Goal: Information Seeking & Learning: Learn about a topic

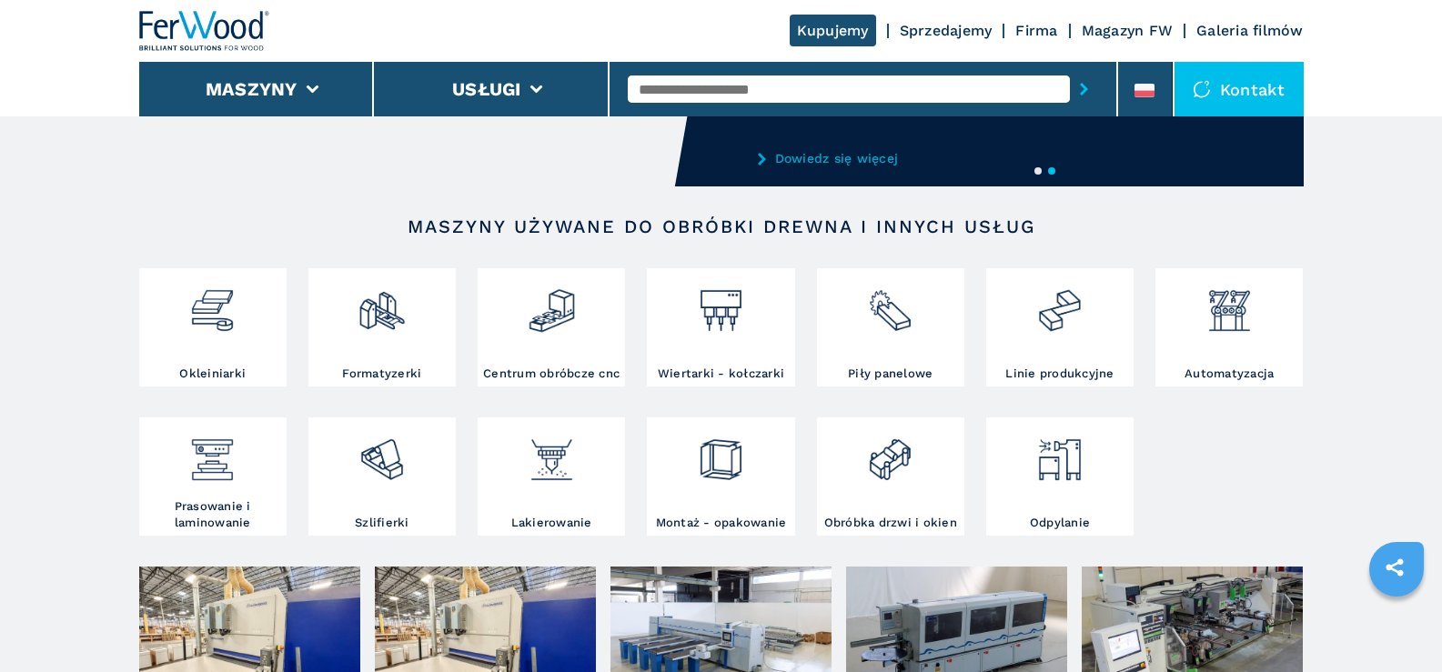
scroll to position [182, 0]
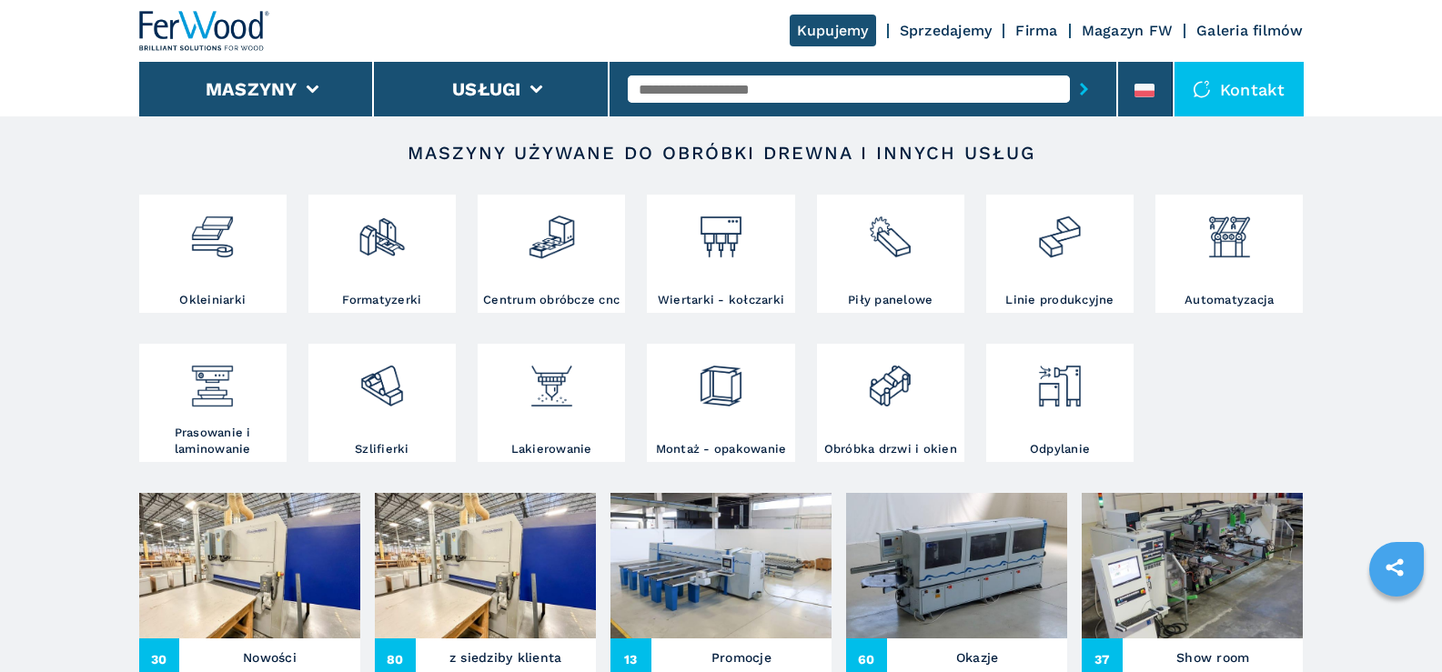
scroll to position [273, 0]
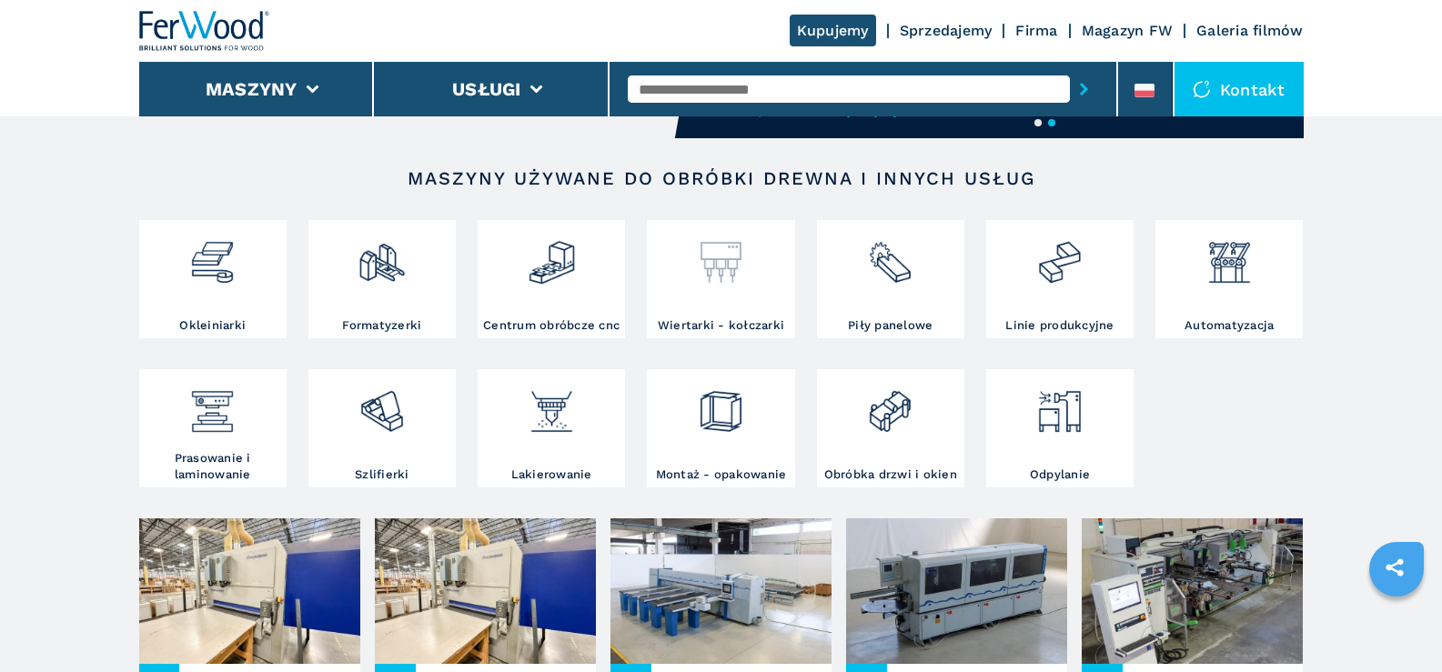
click at [710, 255] on img at bounding box center [721, 256] width 48 height 62
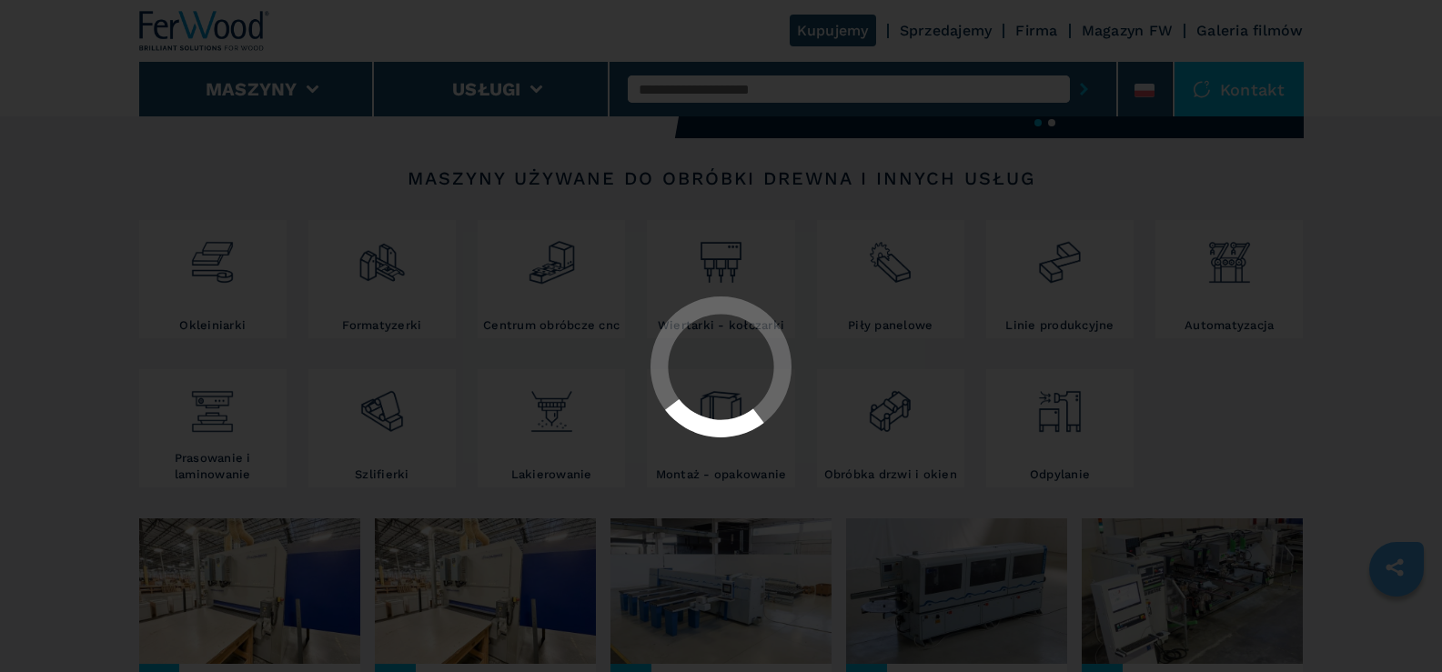
select select "**********"
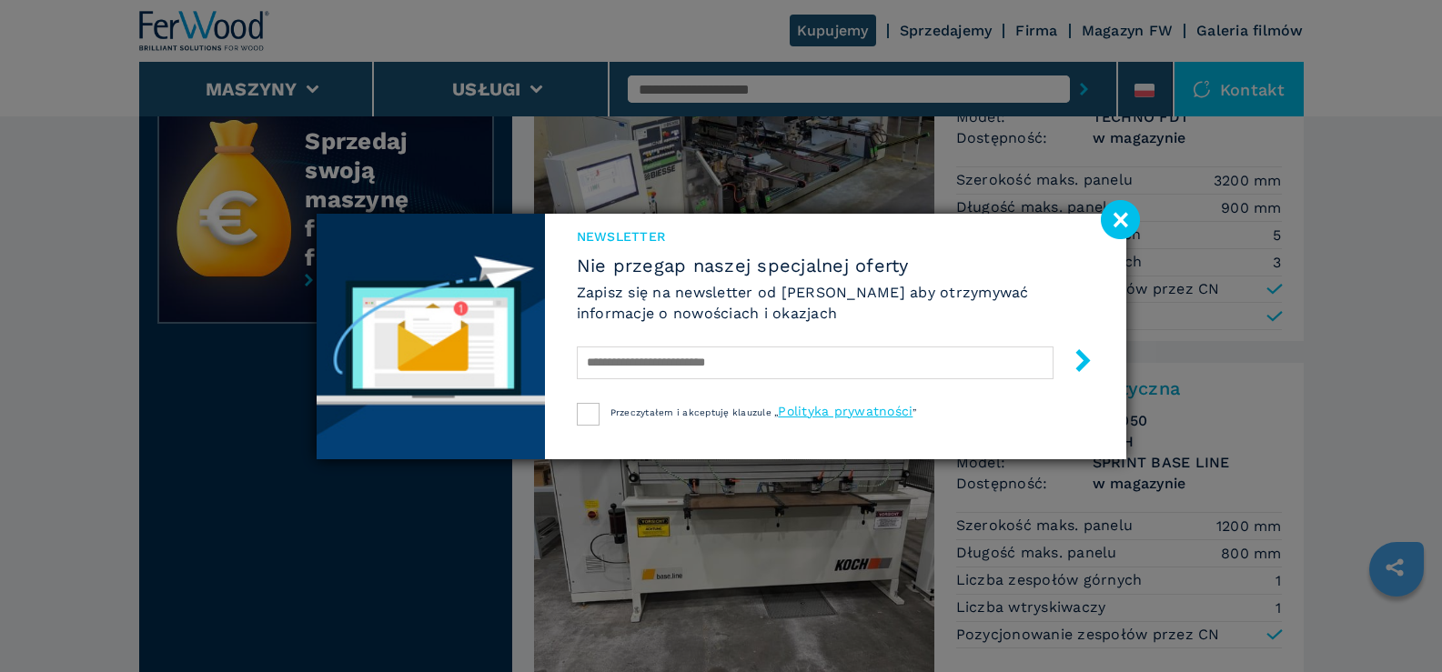
scroll to position [910, 0]
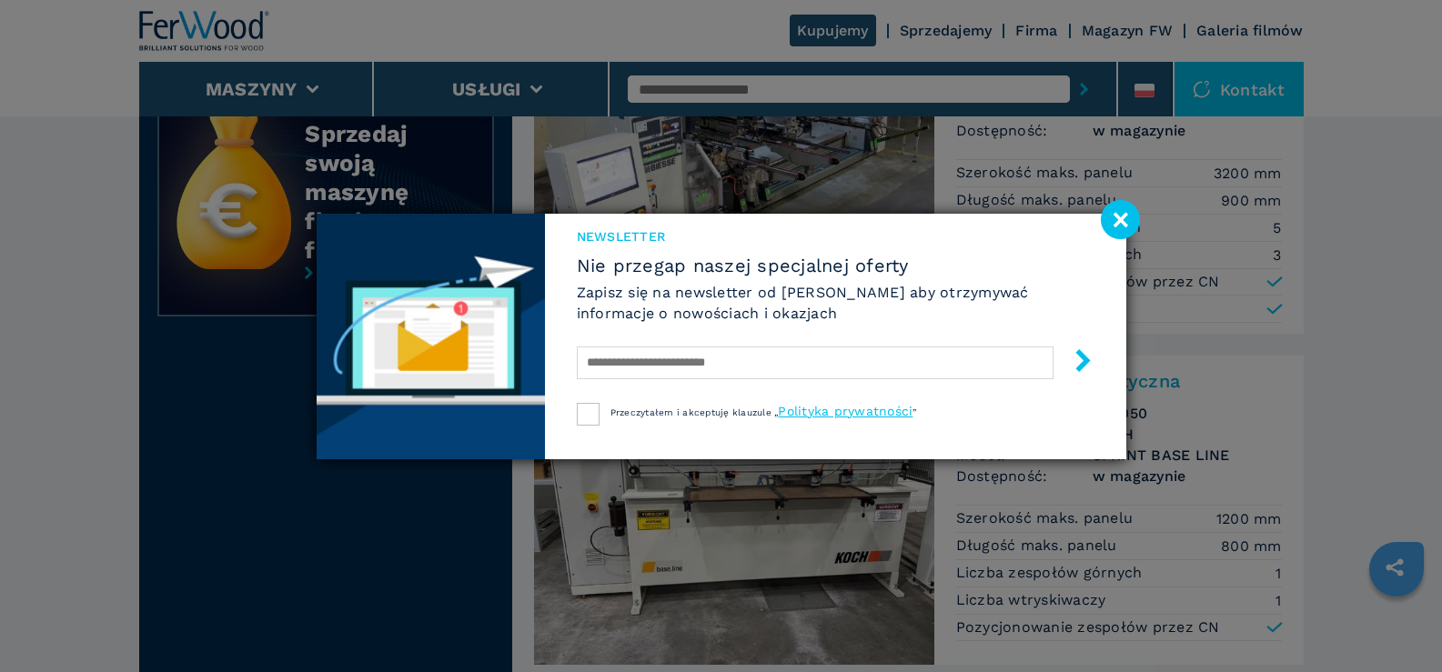
drag, startPoint x: 1110, startPoint y: 211, endPoint x: 1110, endPoint y: 224, distance: 12.7
click at [1112, 211] on image at bounding box center [1120, 219] width 39 height 39
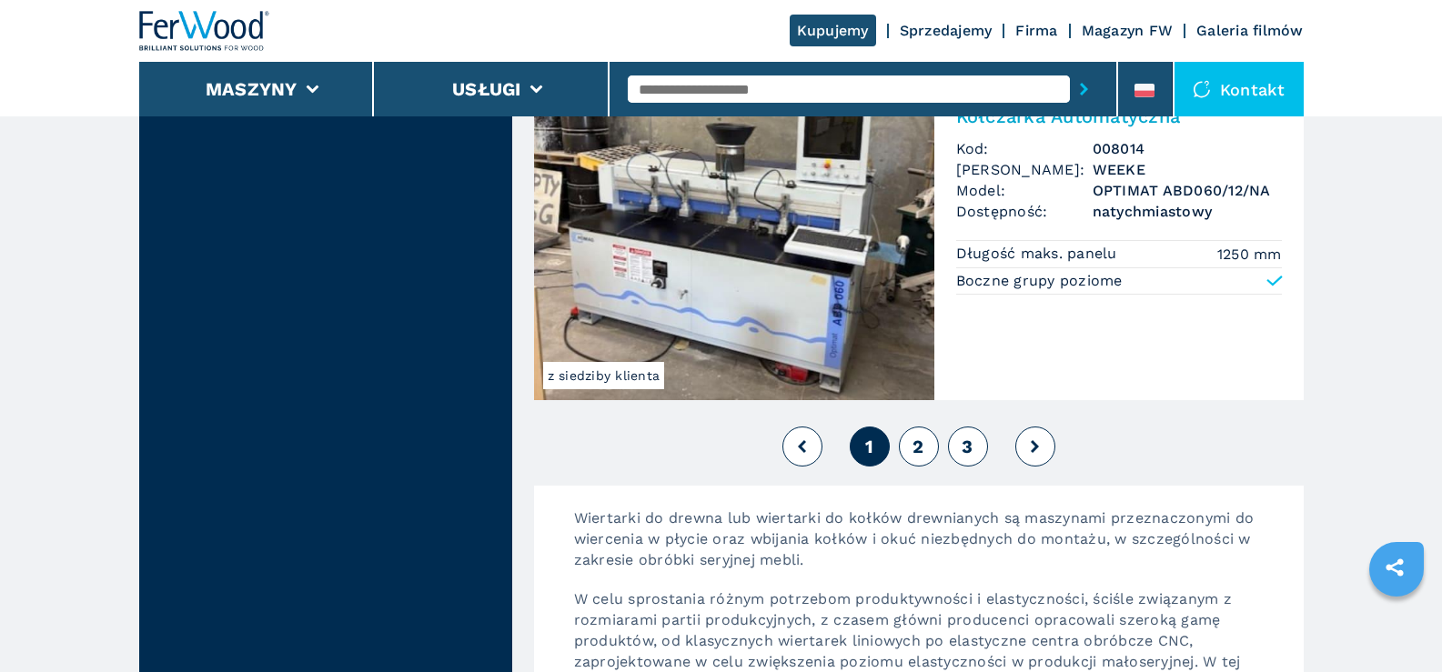
scroll to position [4185, 0]
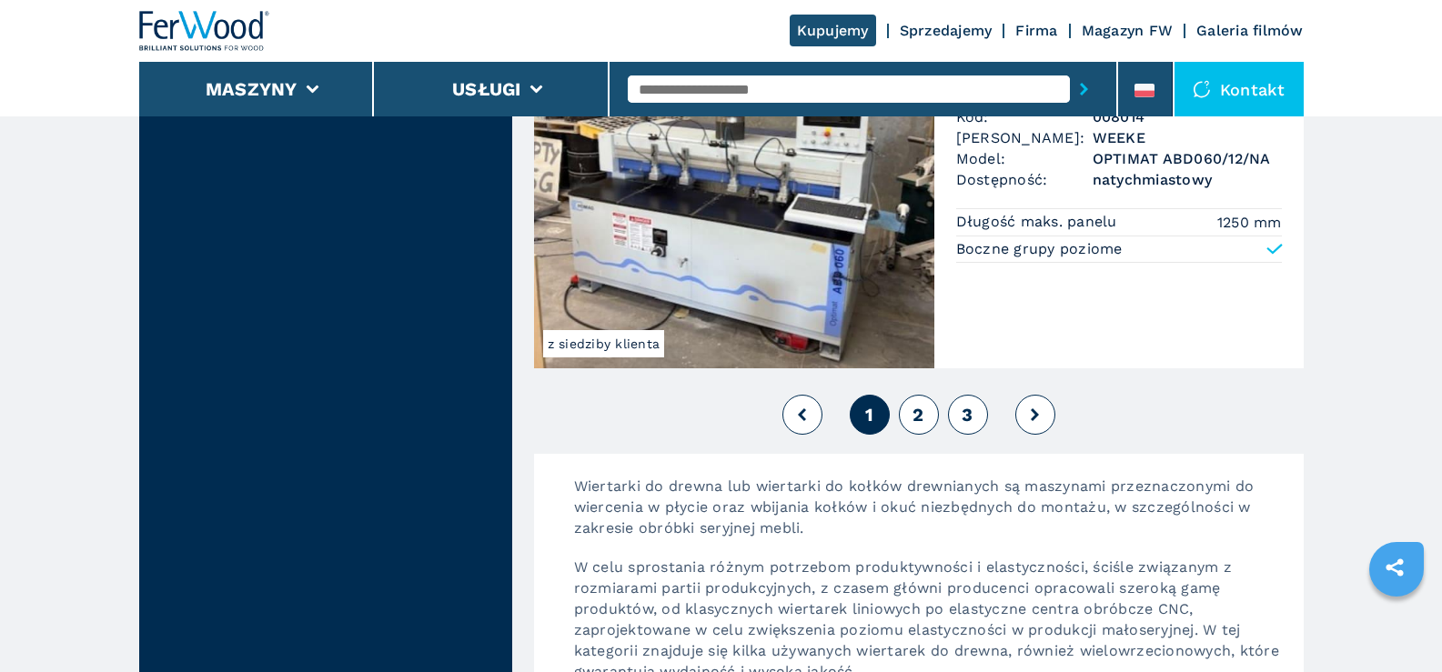
click at [916, 419] on span "2" at bounding box center [918, 415] width 11 height 22
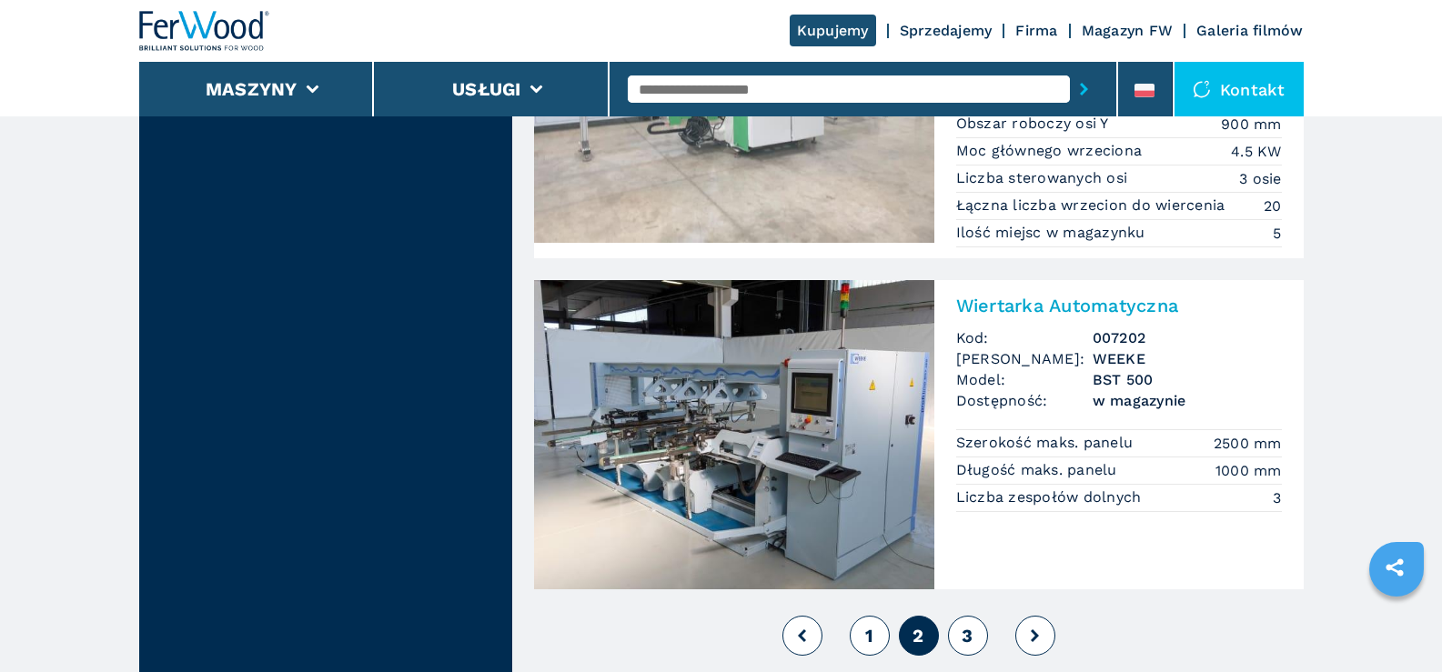
scroll to position [4003, 0]
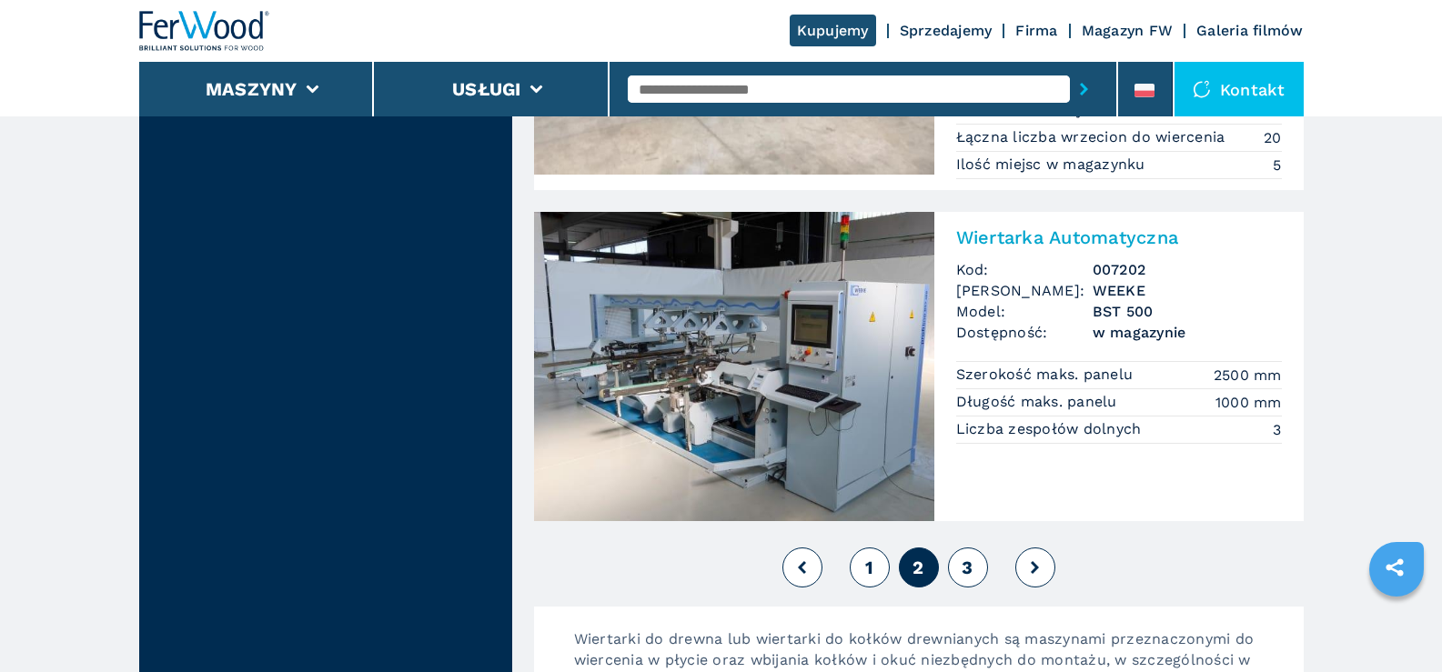
click at [964, 566] on span "3" at bounding box center [967, 568] width 11 height 22
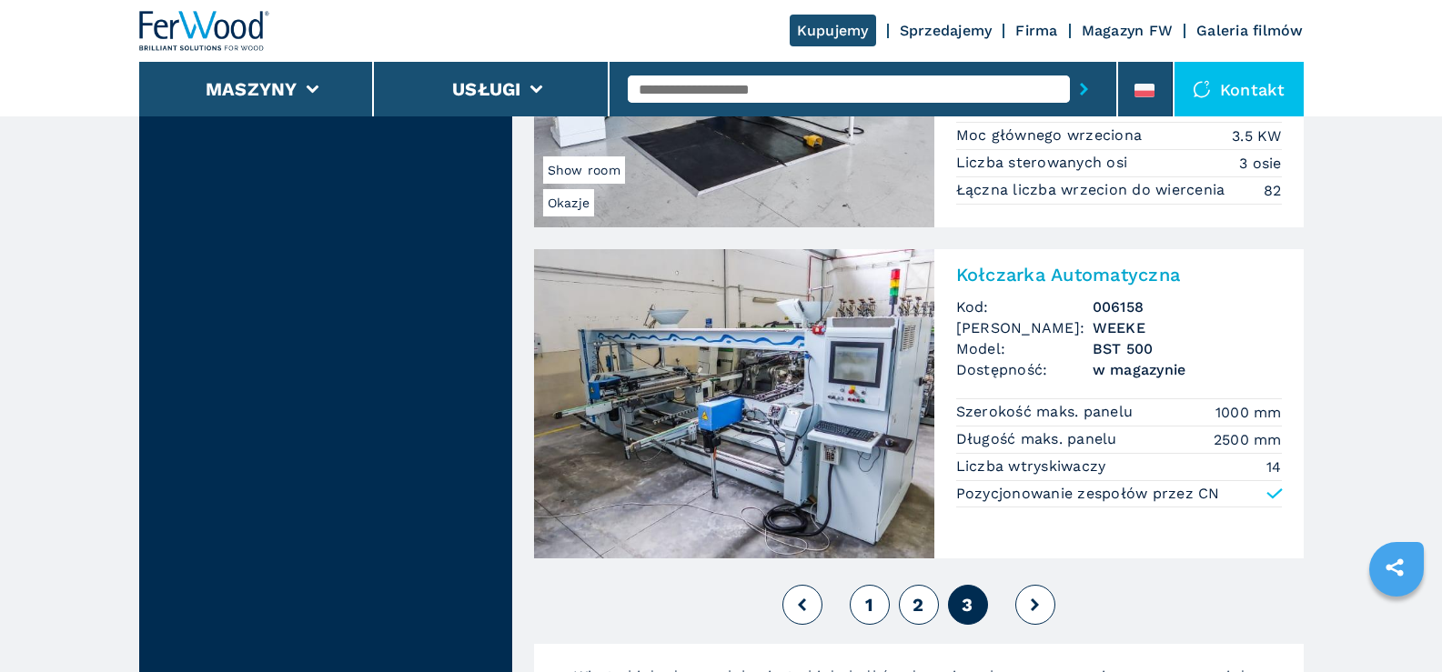
scroll to position [3639, 0]
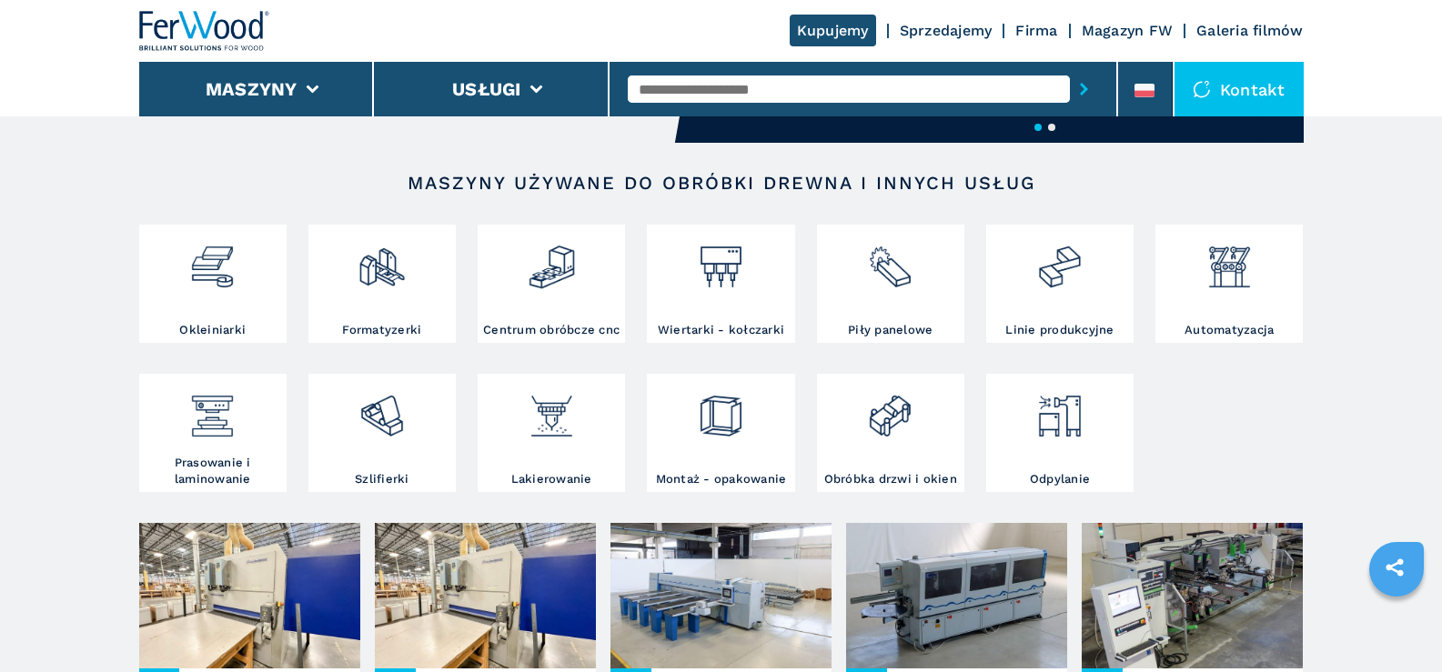
scroll to position [364, 0]
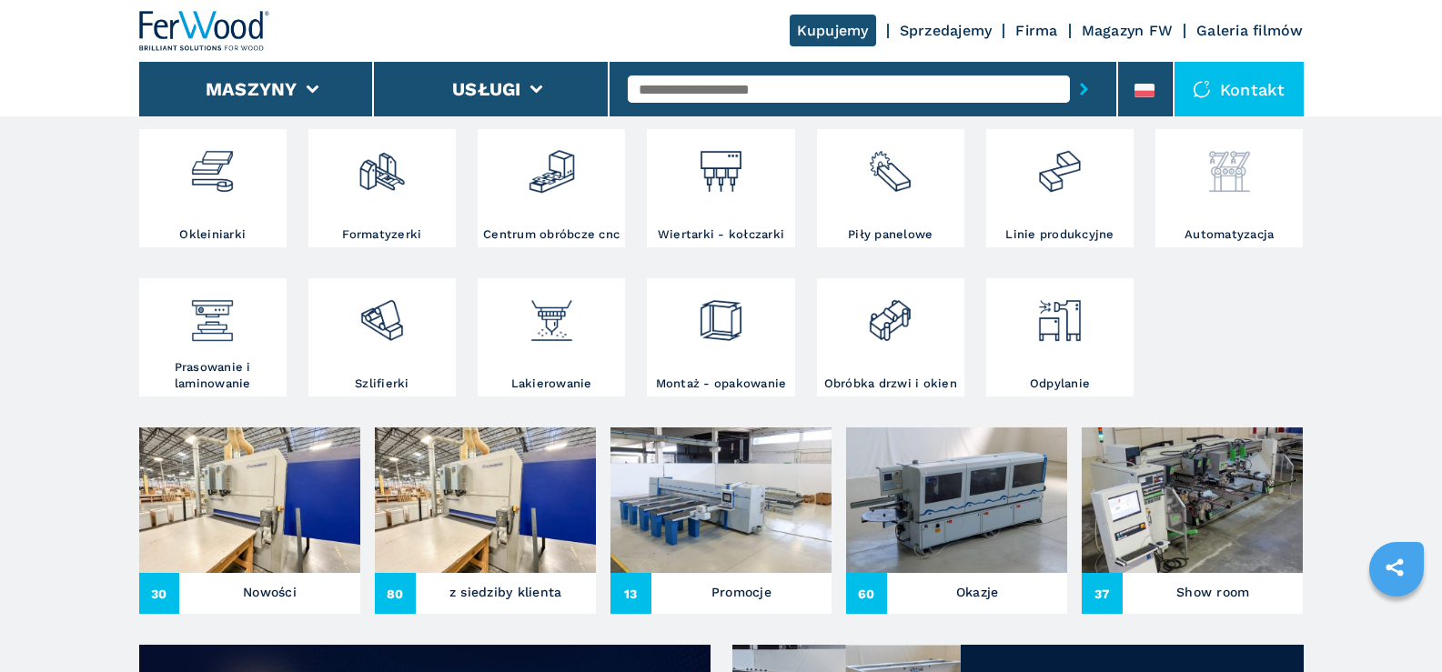
click at [1231, 177] on img at bounding box center [1230, 165] width 48 height 62
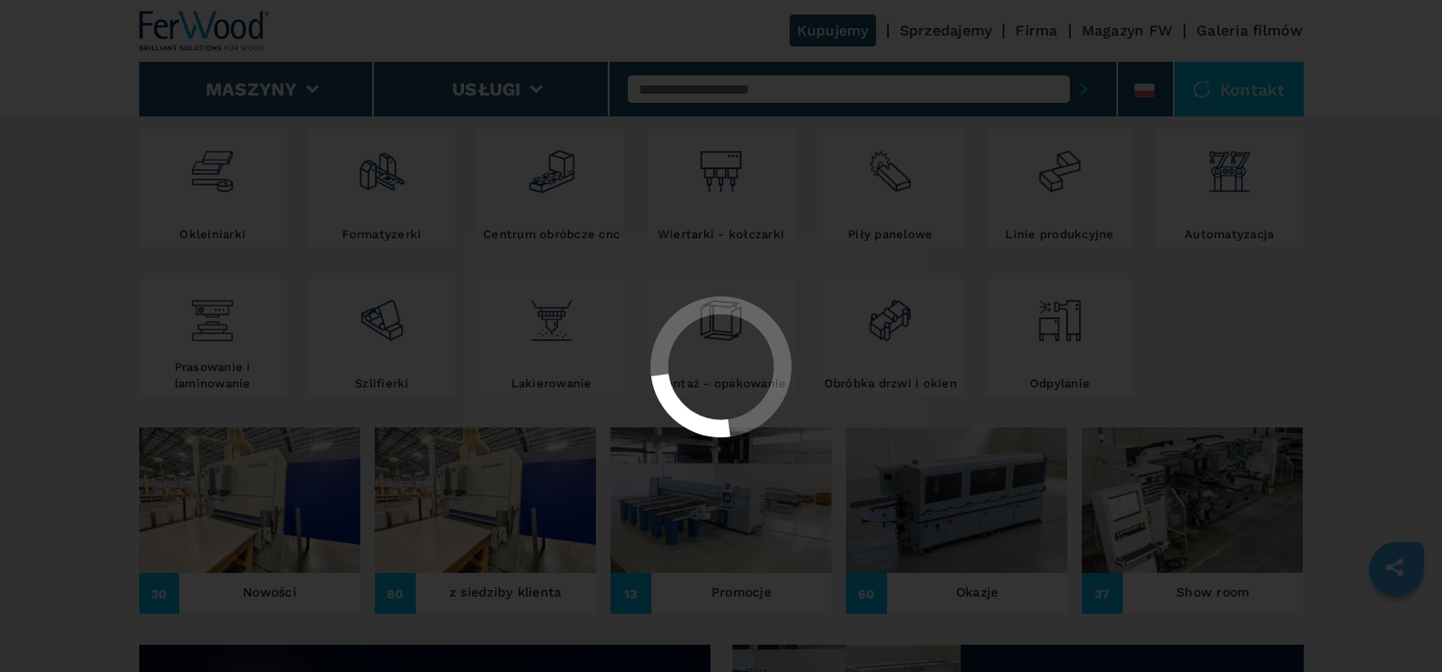
select select "**********"
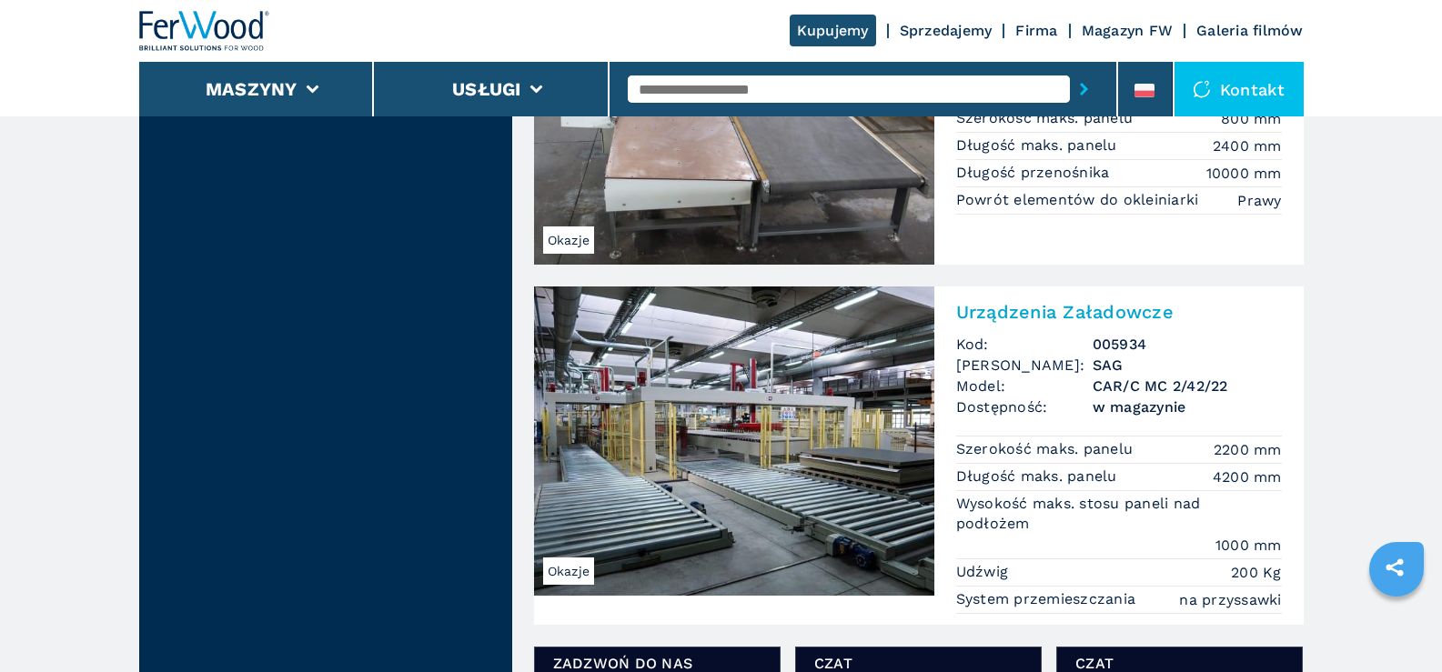
scroll to position [2457, 0]
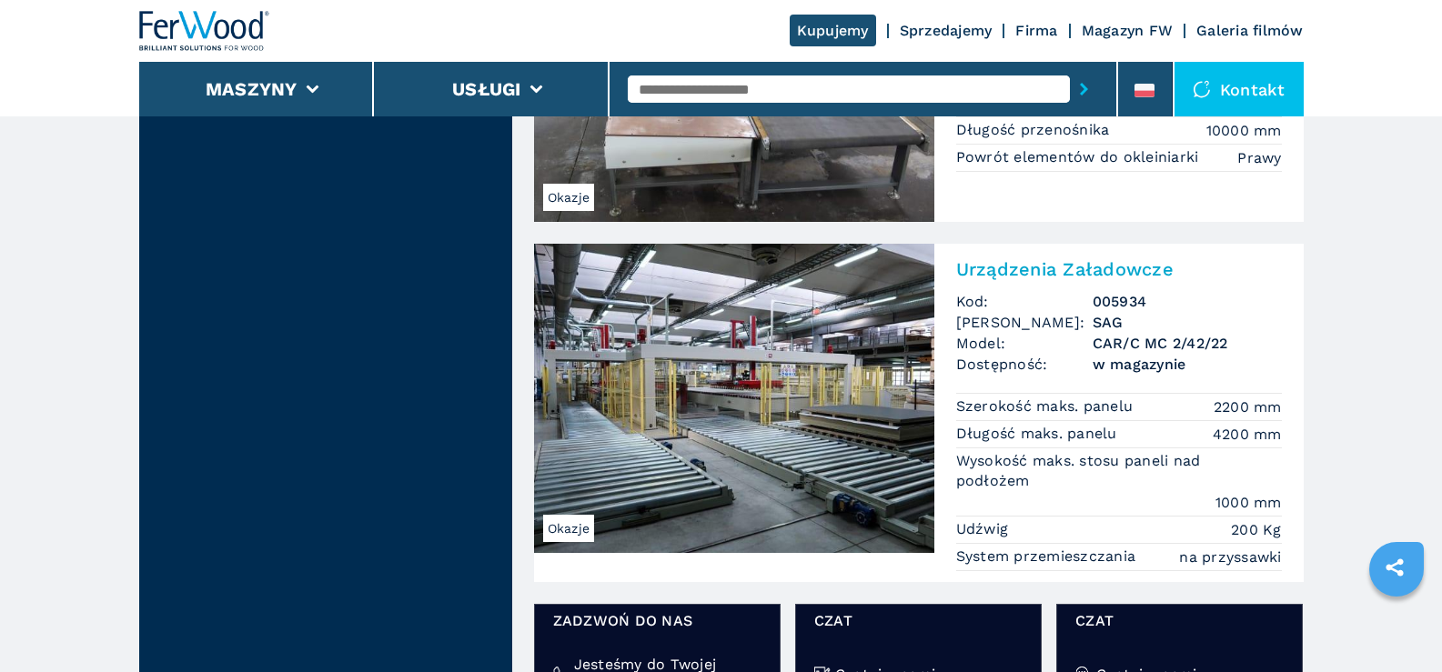
click at [727, 370] on img at bounding box center [734, 398] width 400 height 309
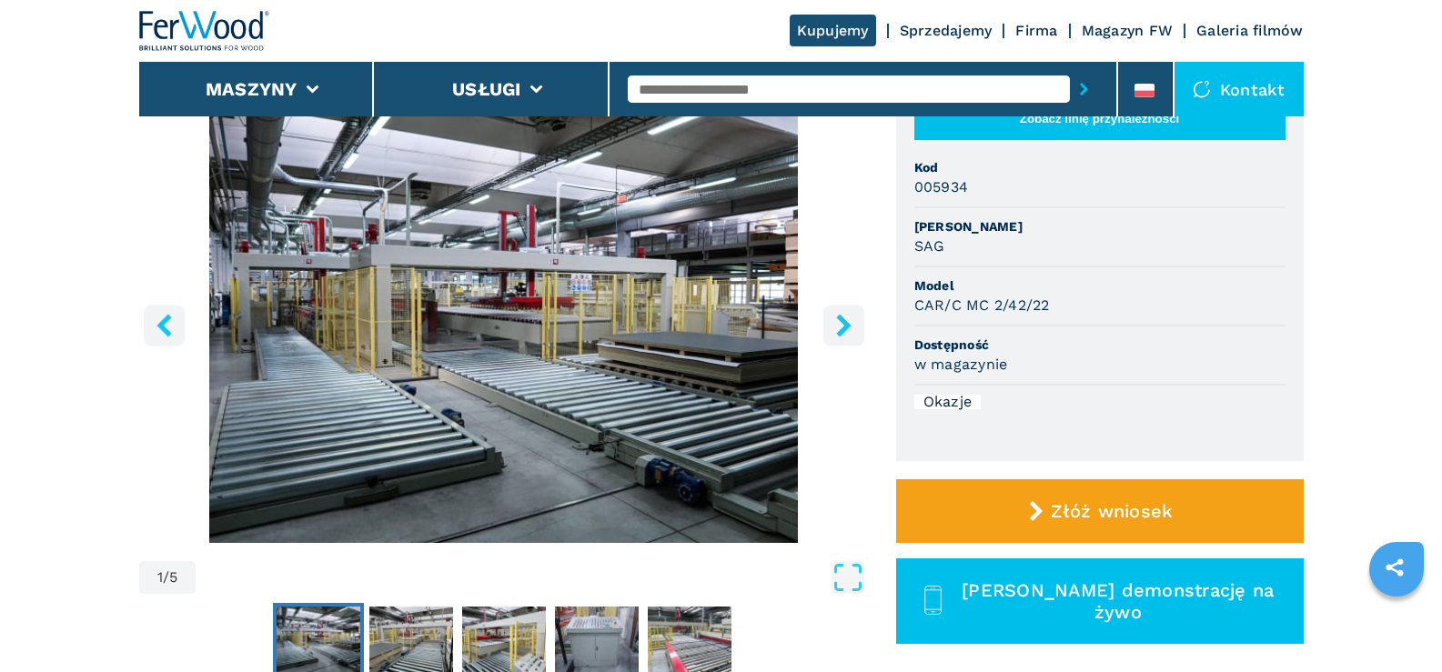
scroll to position [91, 0]
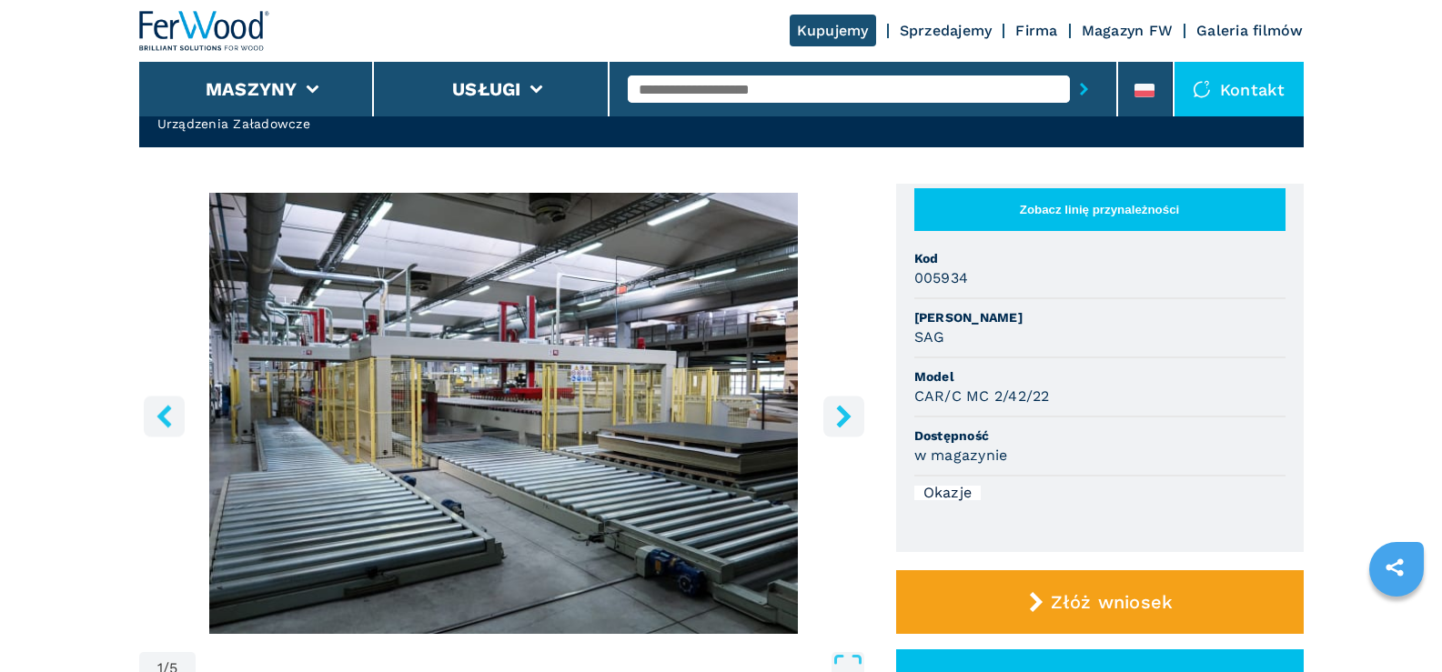
click at [842, 414] on icon "right-button" at bounding box center [843, 416] width 15 height 23
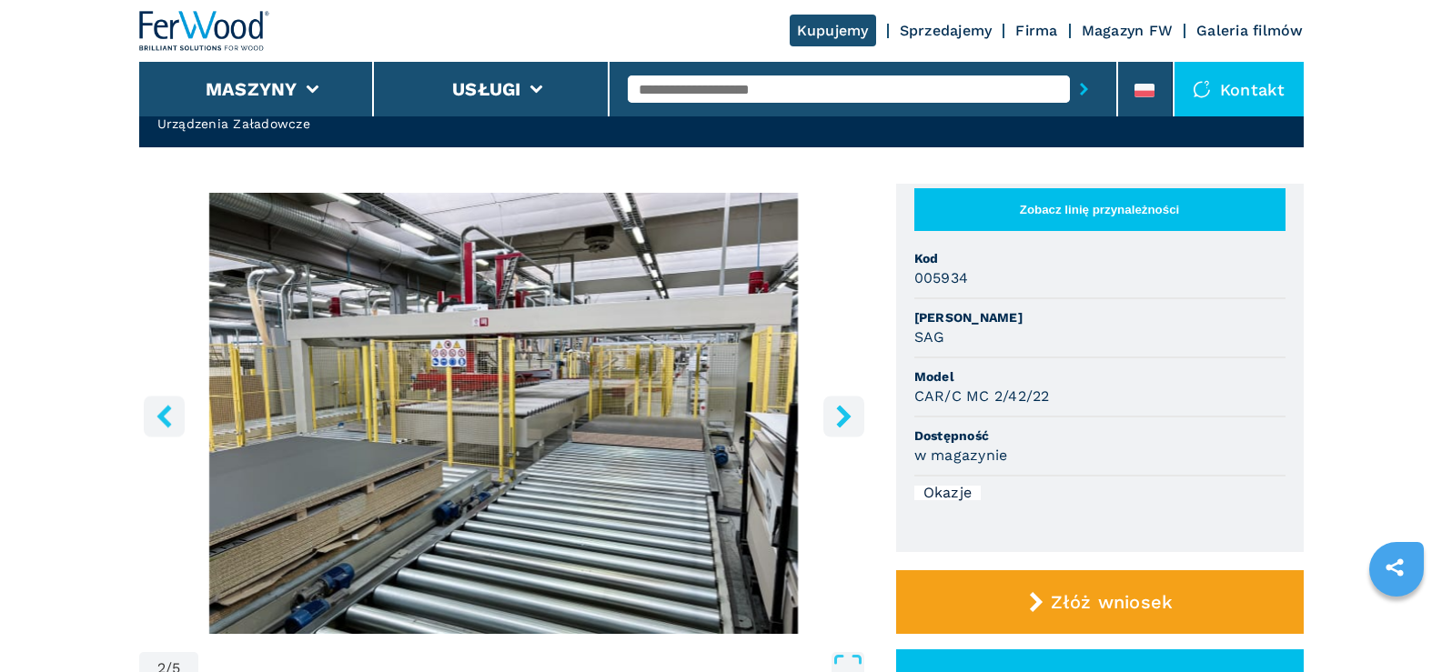
click at [842, 414] on icon "right-button" at bounding box center [843, 416] width 15 height 23
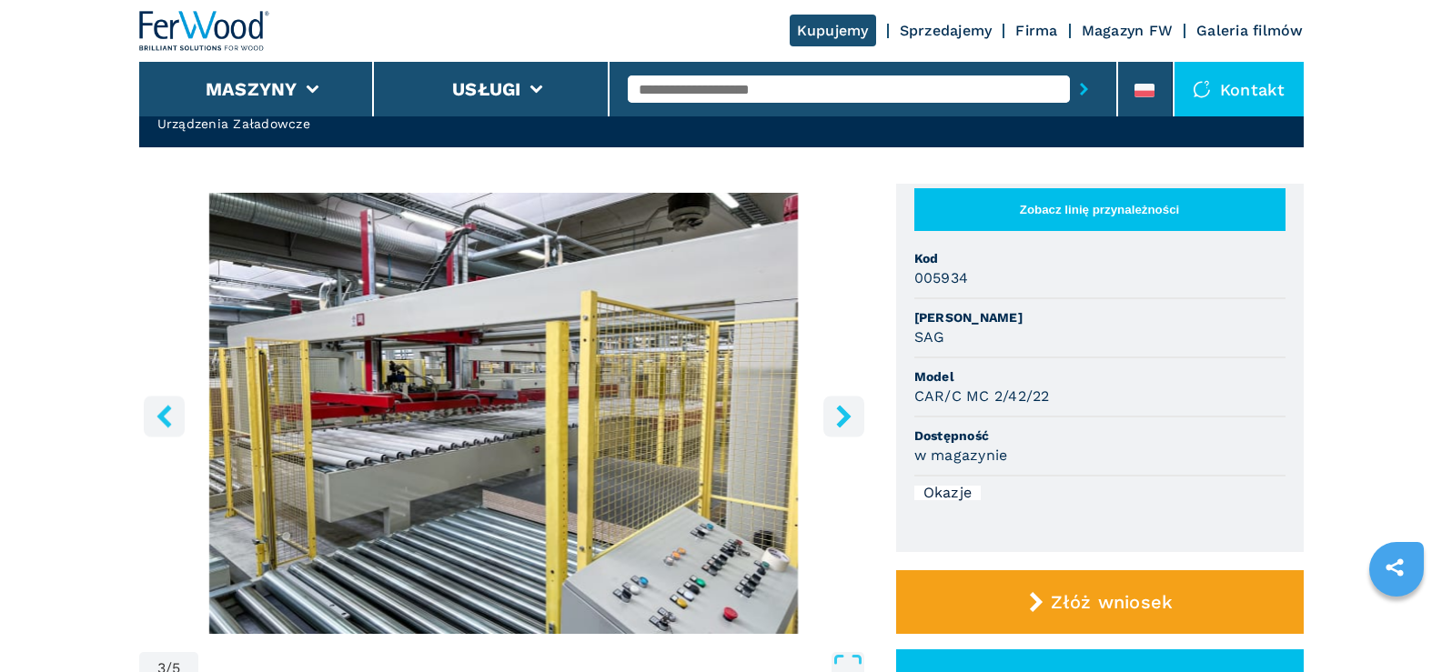
click at [842, 414] on icon "right-button" at bounding box center [843, 416] width 15 height 23
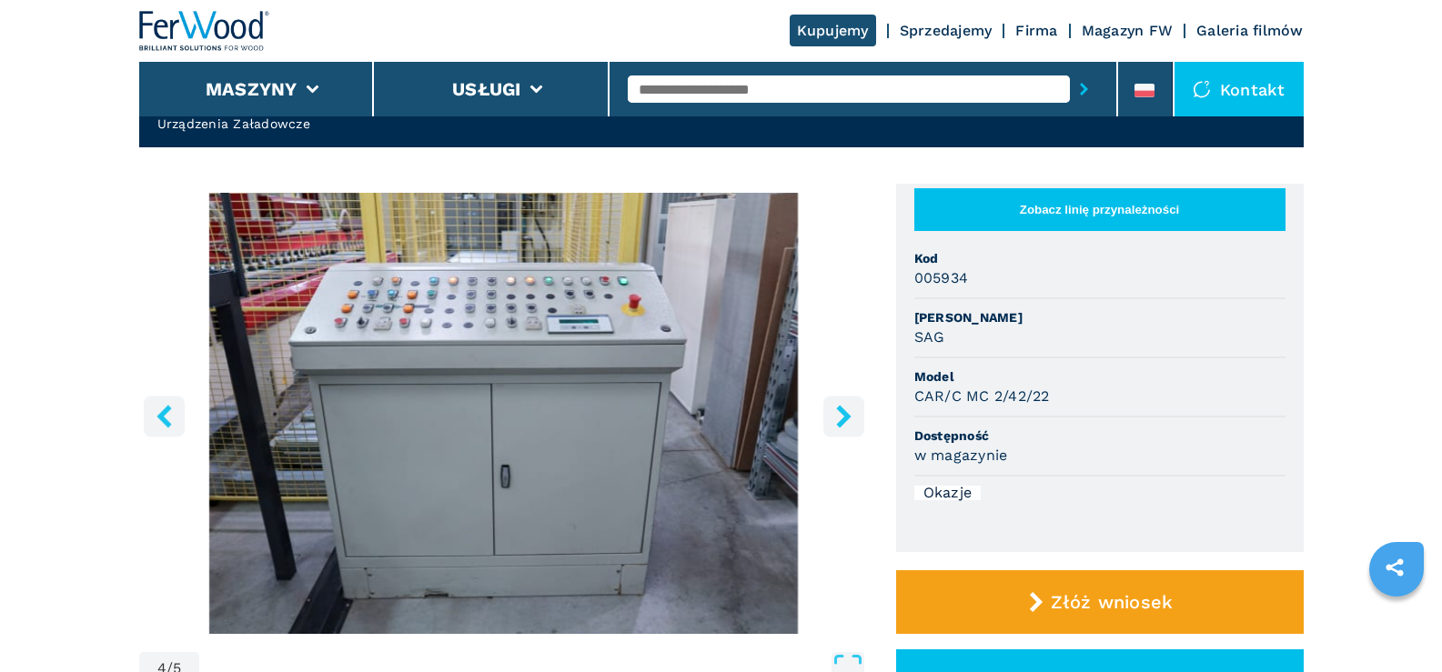
click at [842, 414] on icon "right-button" at bounding box center [843, 416] width 15 height 23
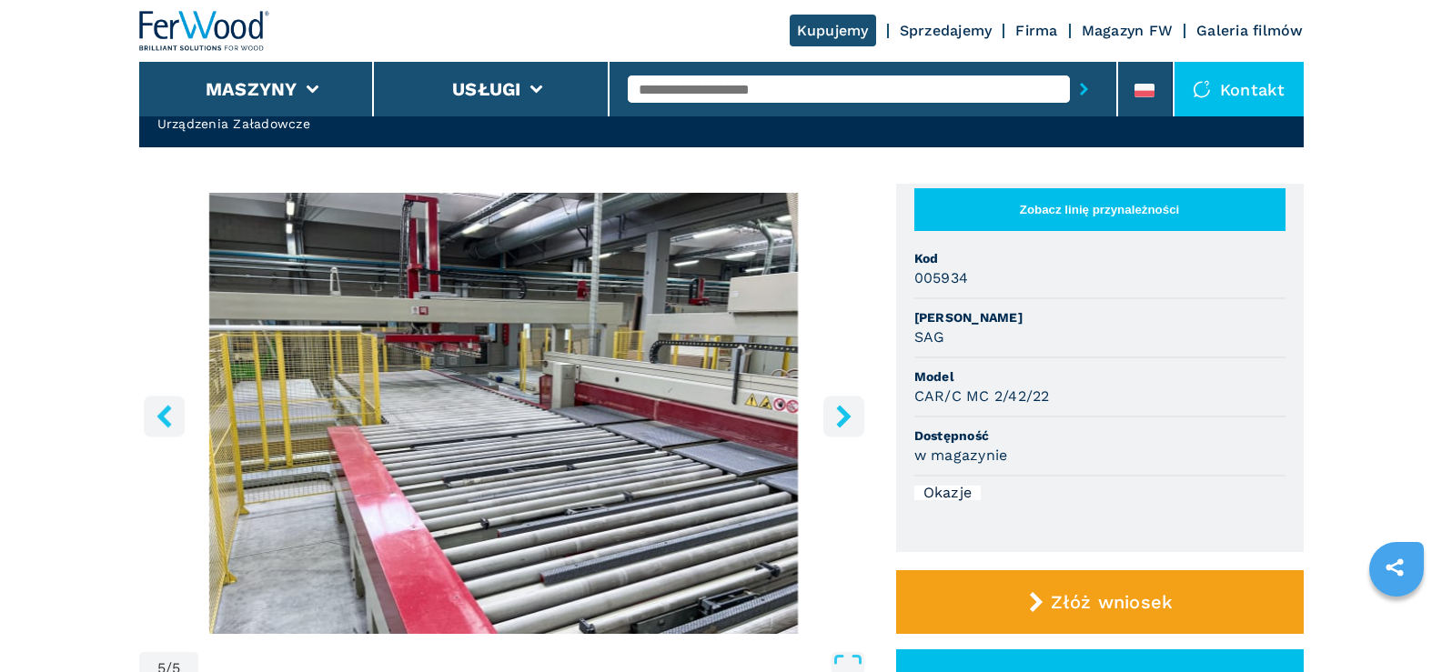
click at [842, 414] on icon "right-button" at bounding box center [843, 416] width 15 height 23
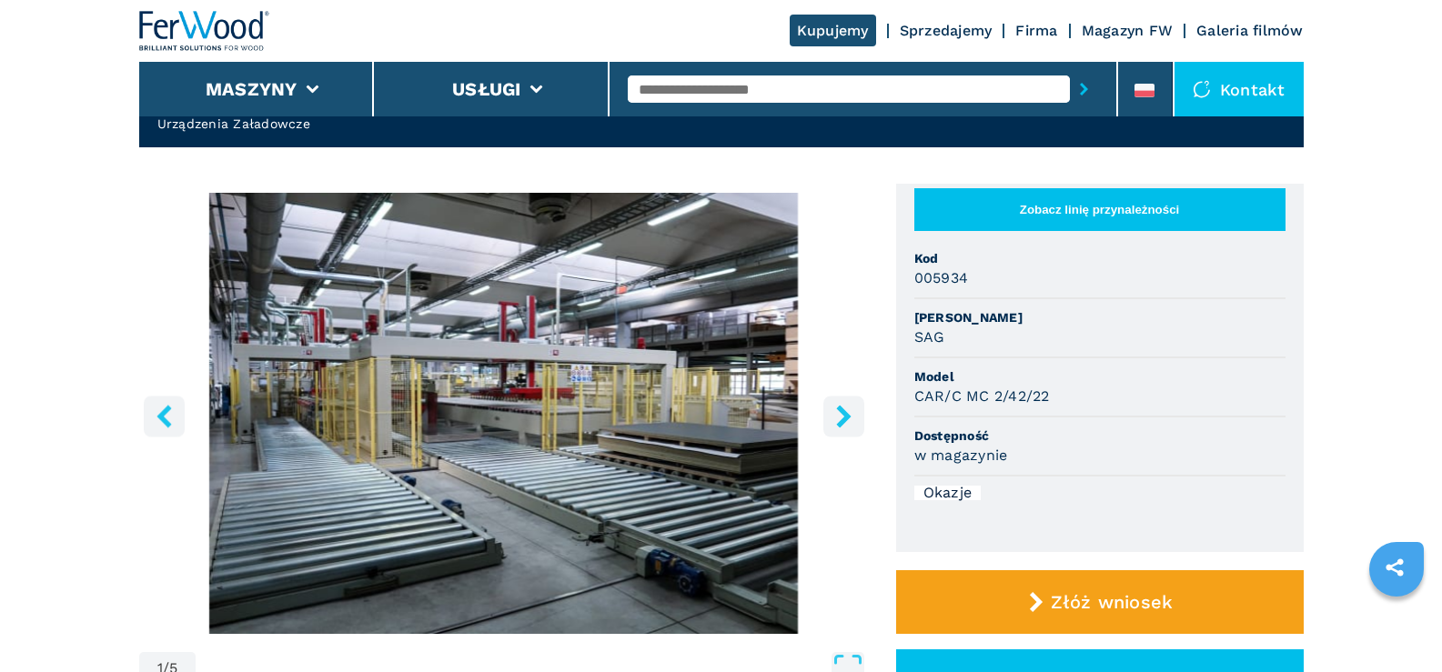
click at [842, 414] on icon "right-button" at bounding box center [843, 416] width 15 height 23
select select "**********"
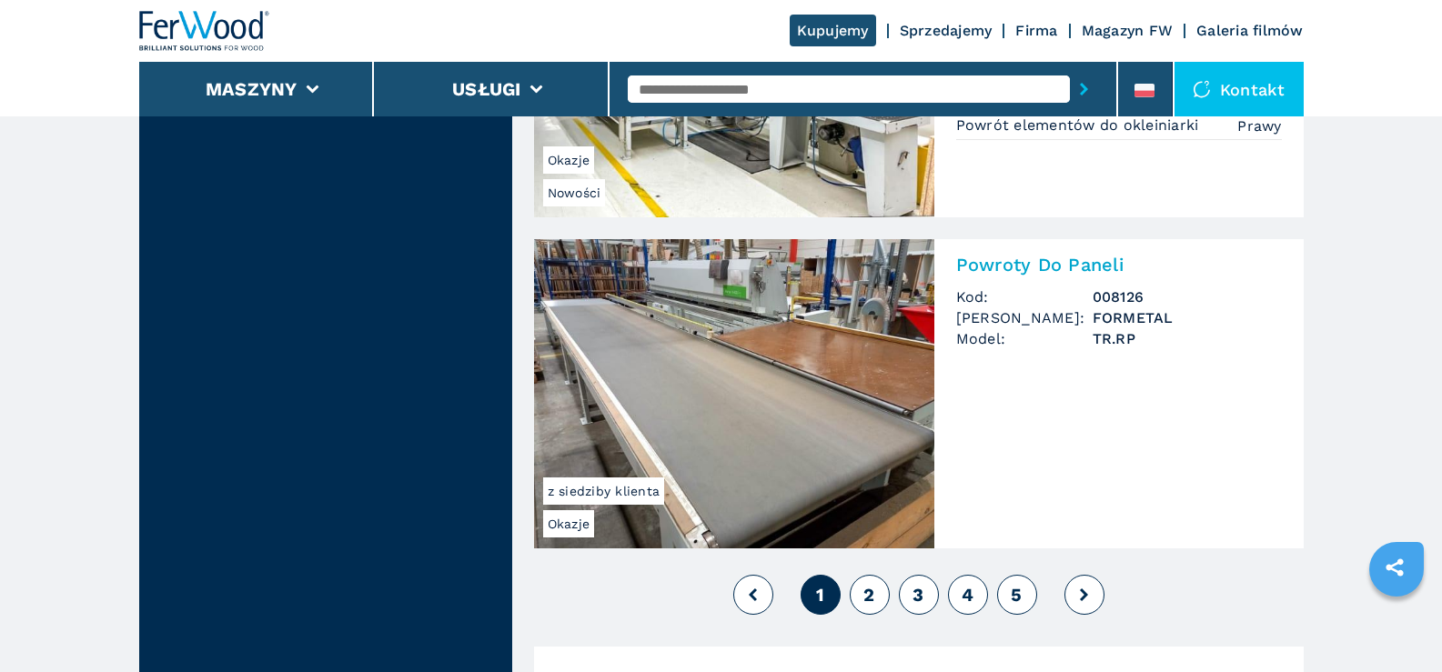
scroll to position [4094, 0]
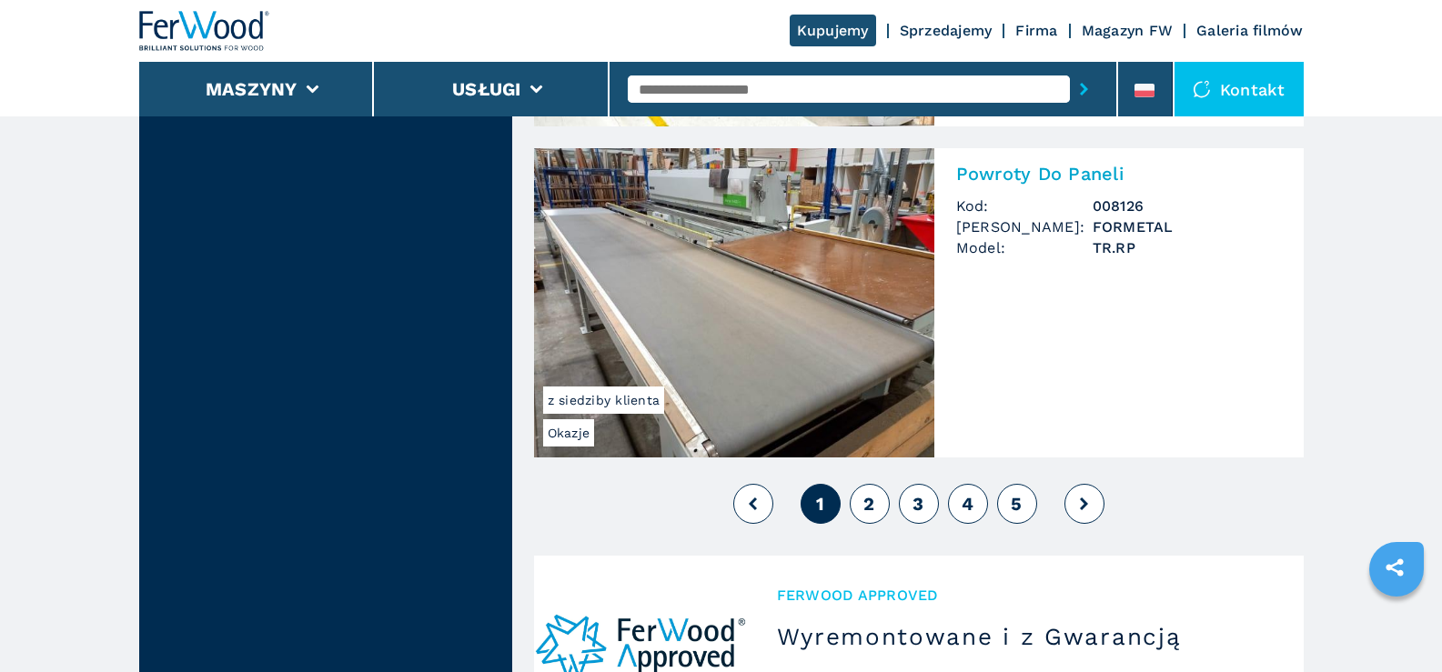
click at [866, 502] on span "2" at bounding box center [868, 504] width 11 height 22
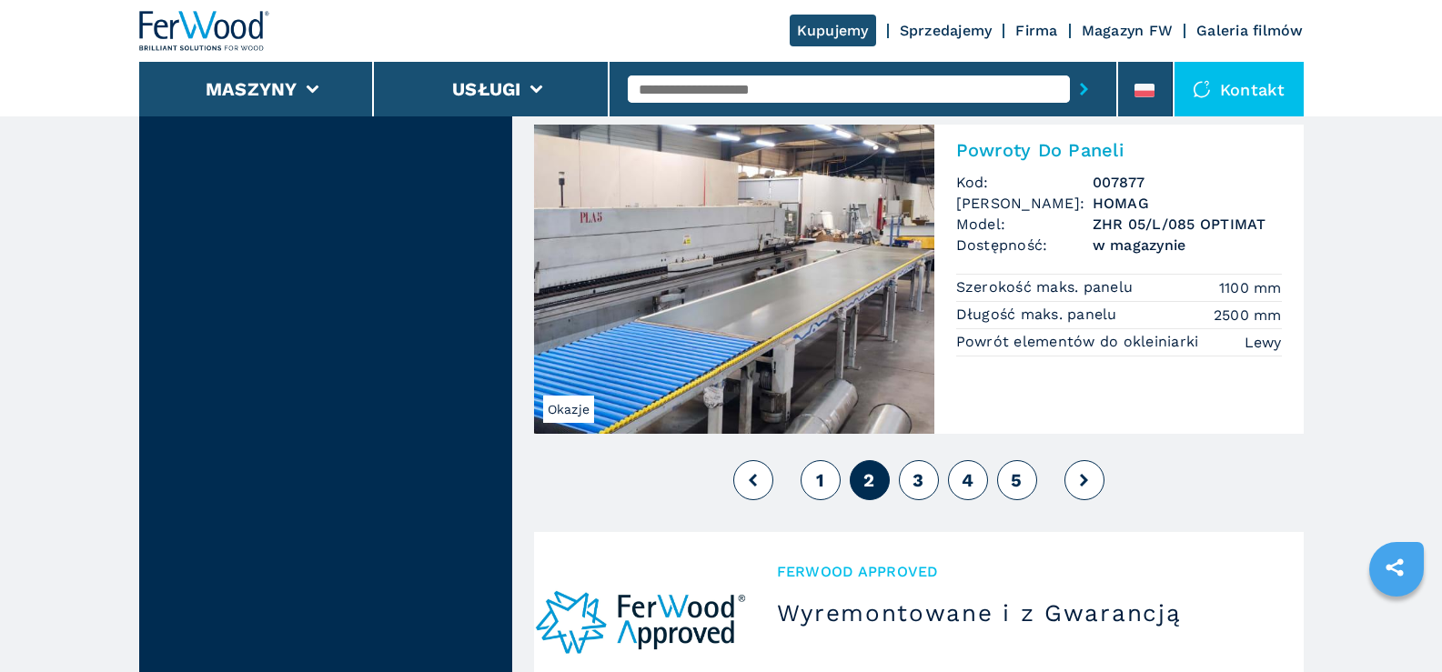
scroll to position [4094, 0]
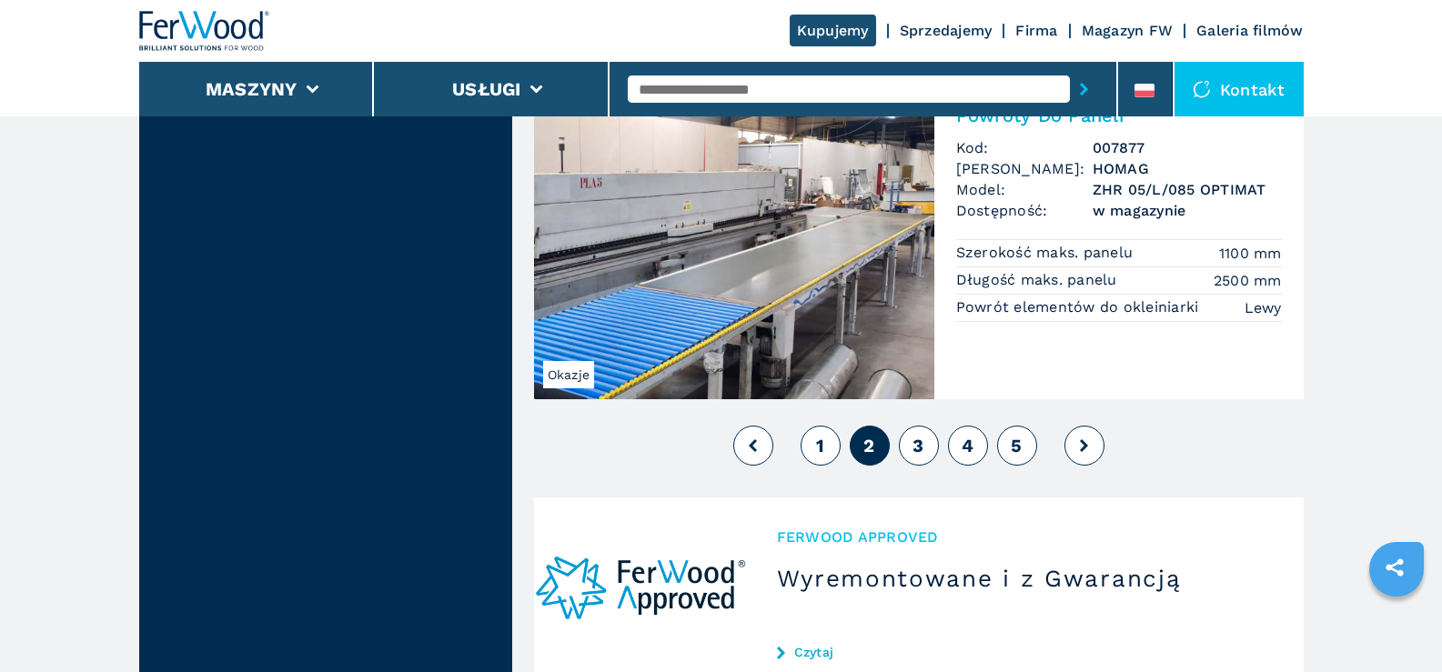
click at [922, 449] on span "3" at bounding box center [918, 446] width 11 height 22
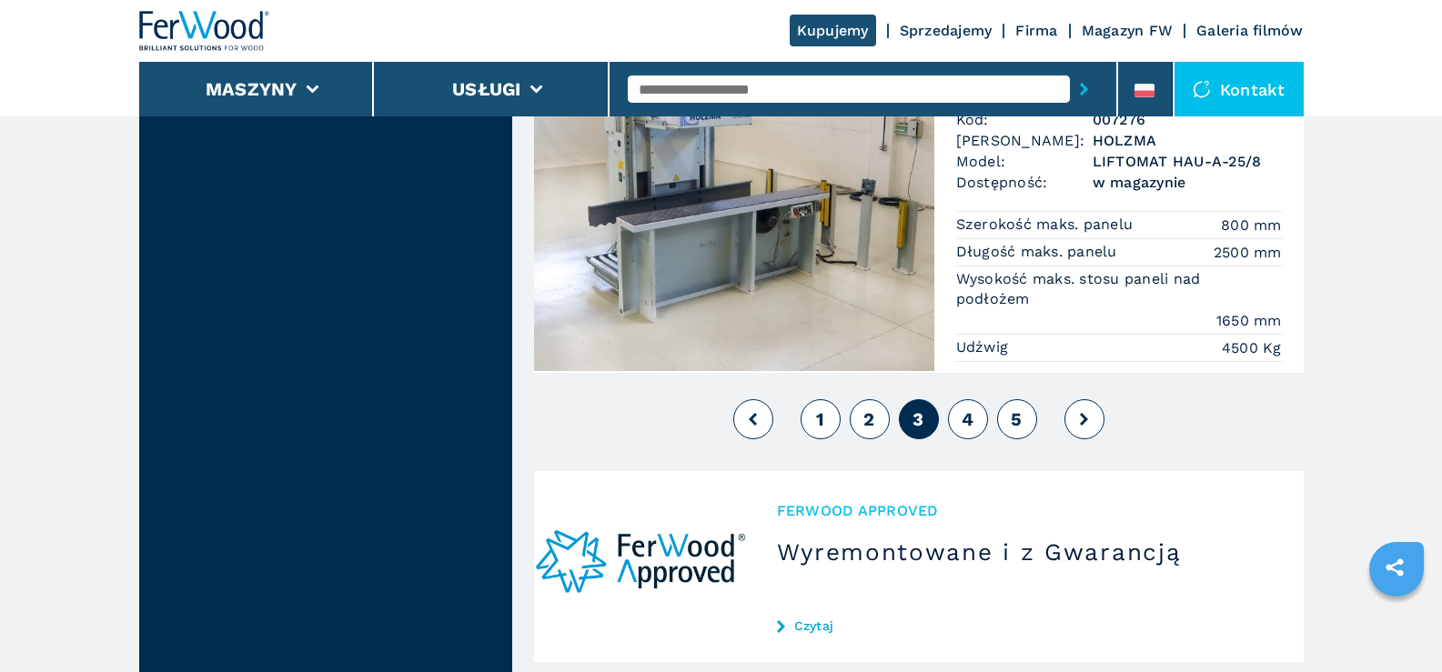
scroll to position [4185, 0]
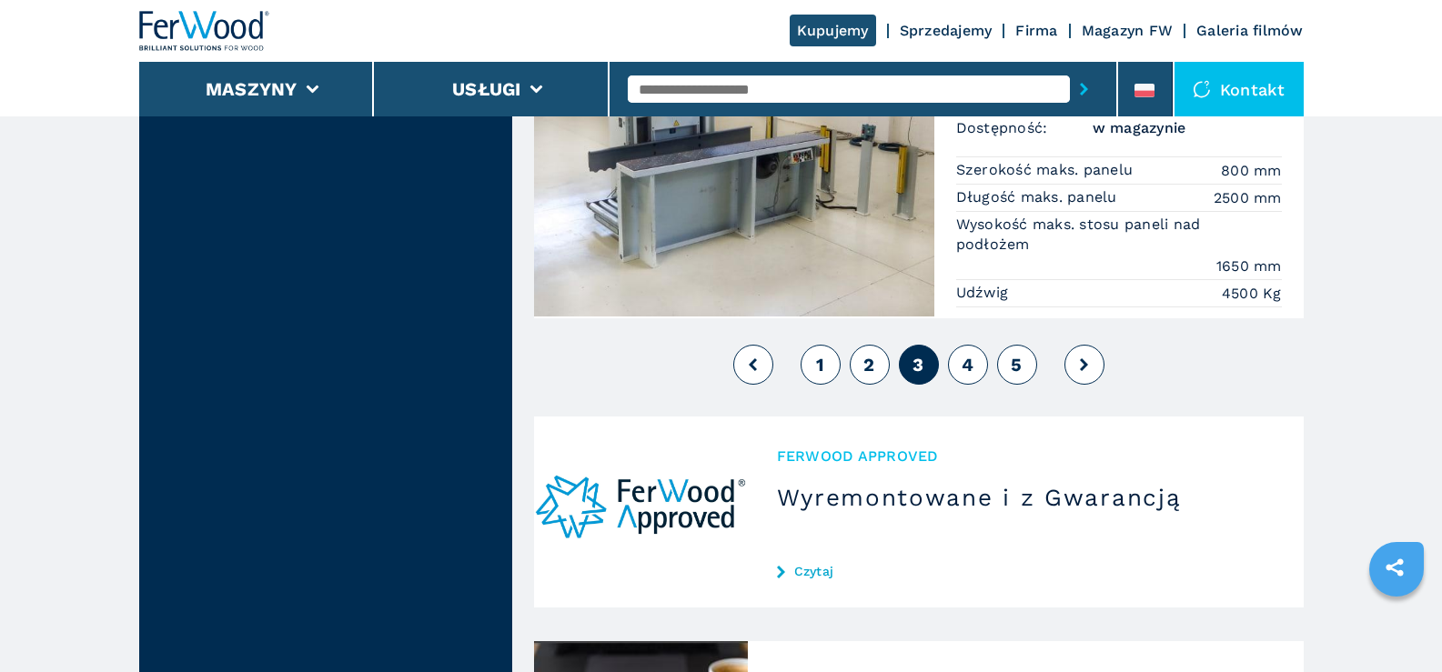
click at [963, 365] on span "4" at bounding box center [968, 365] width 12 height 22
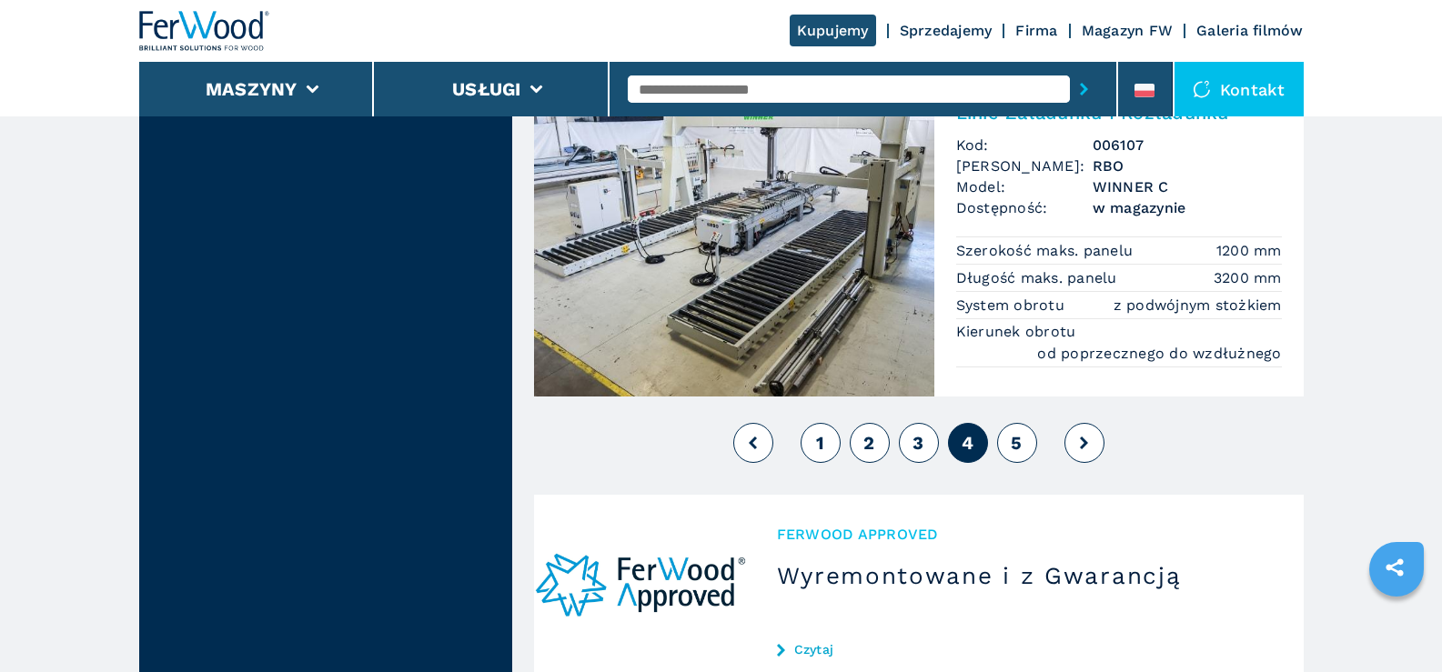
scroll to position [4185, 0]
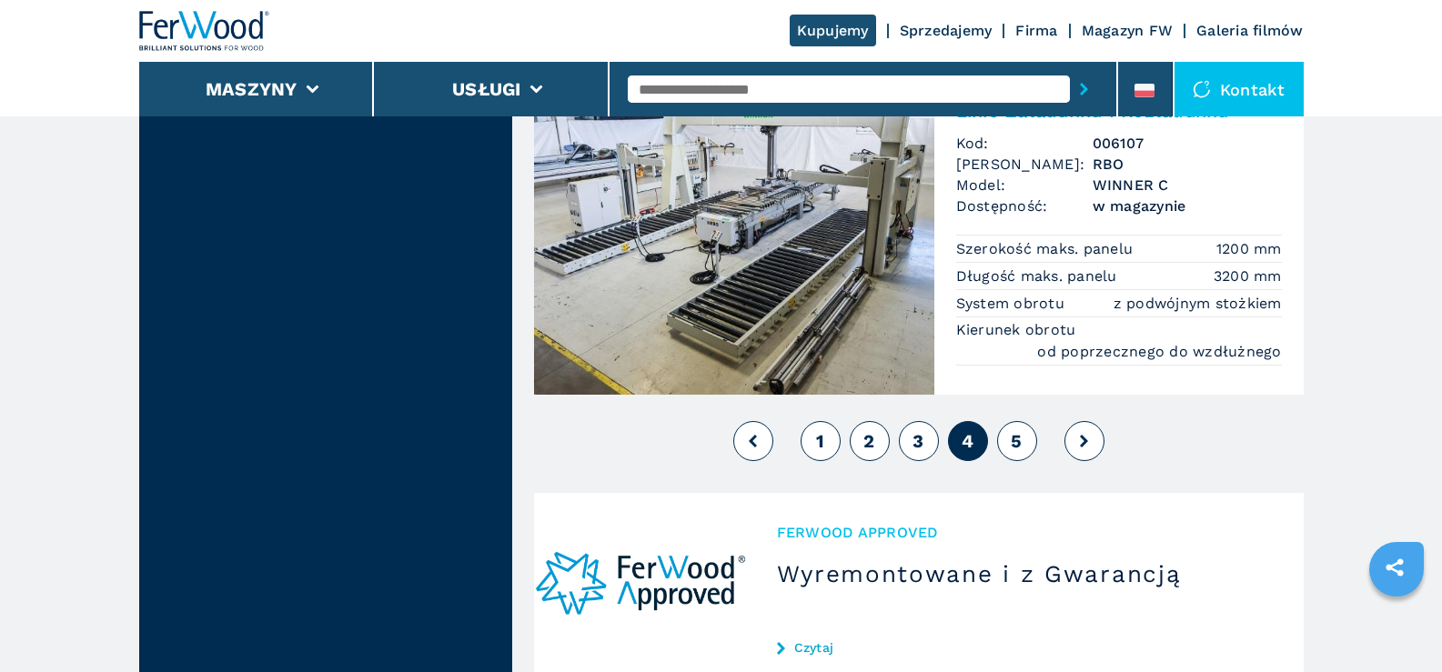
click at [1014, 442] on span "5" at bounding box center [1016, 441] width 11 height 22
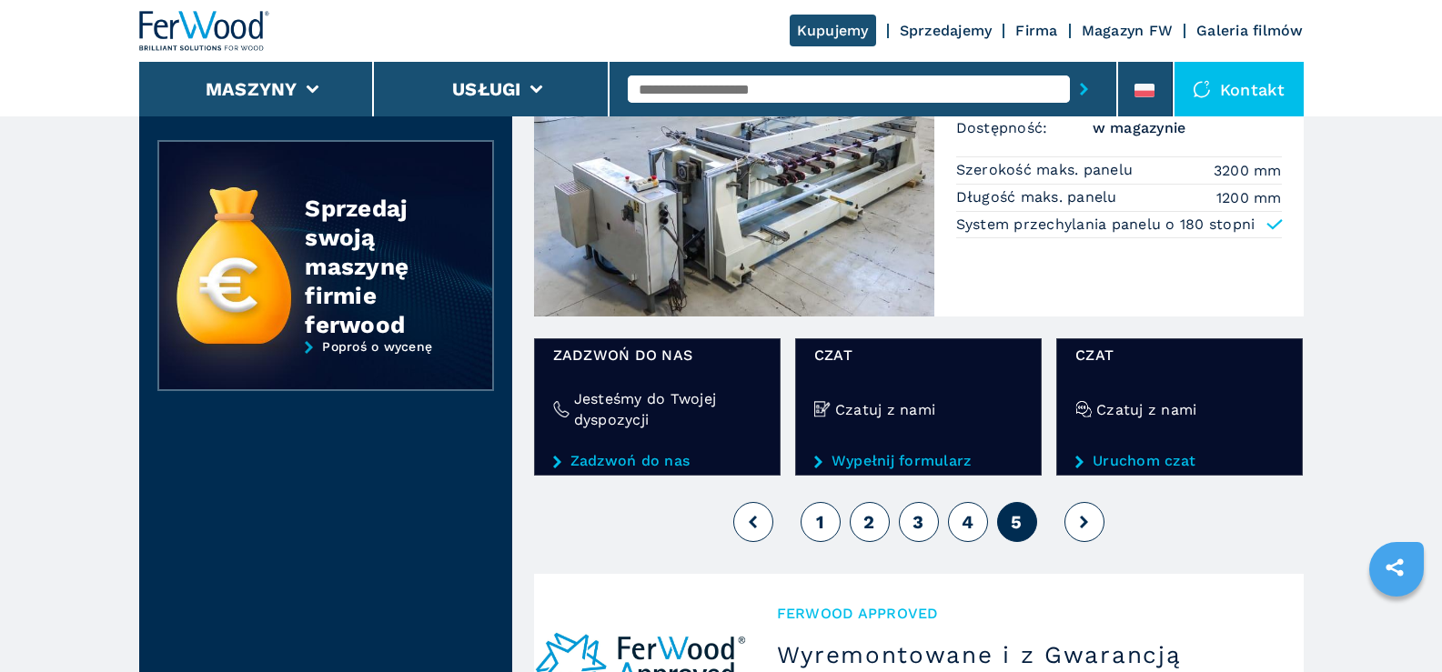
scroll to position [1092, 0]
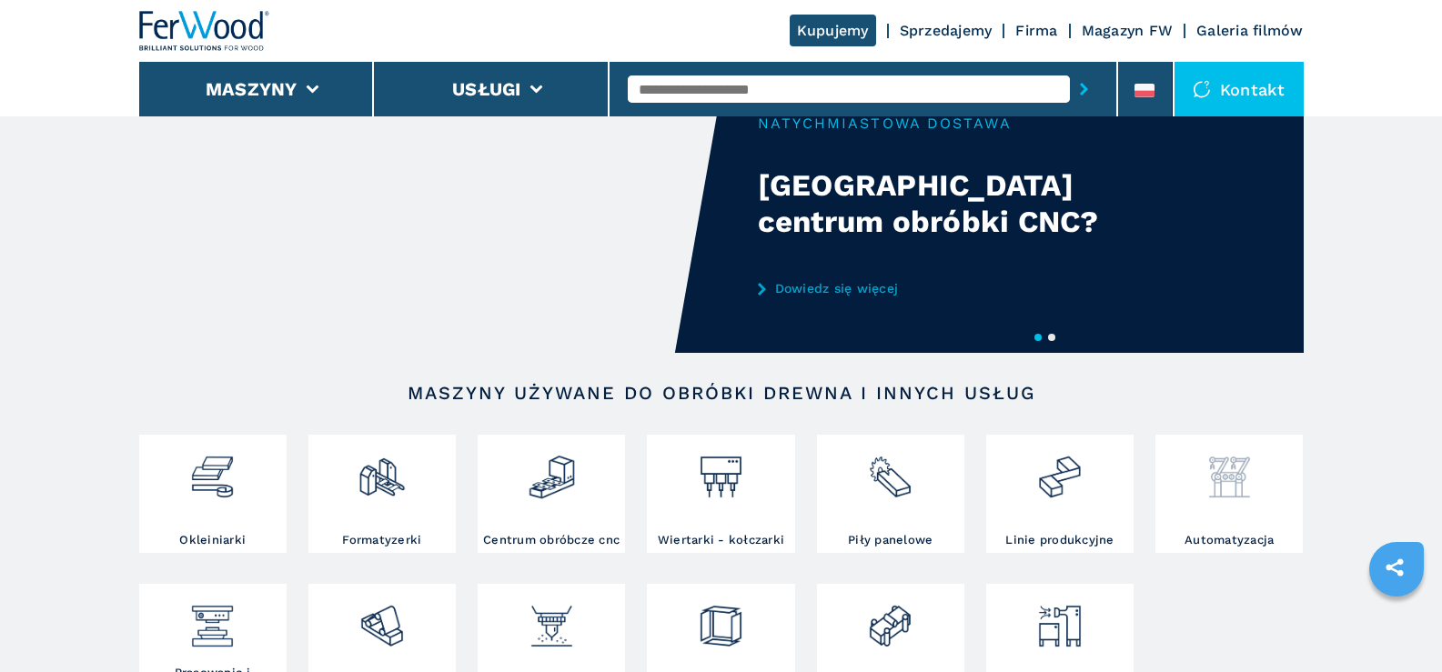
scroll to position [91, 0]
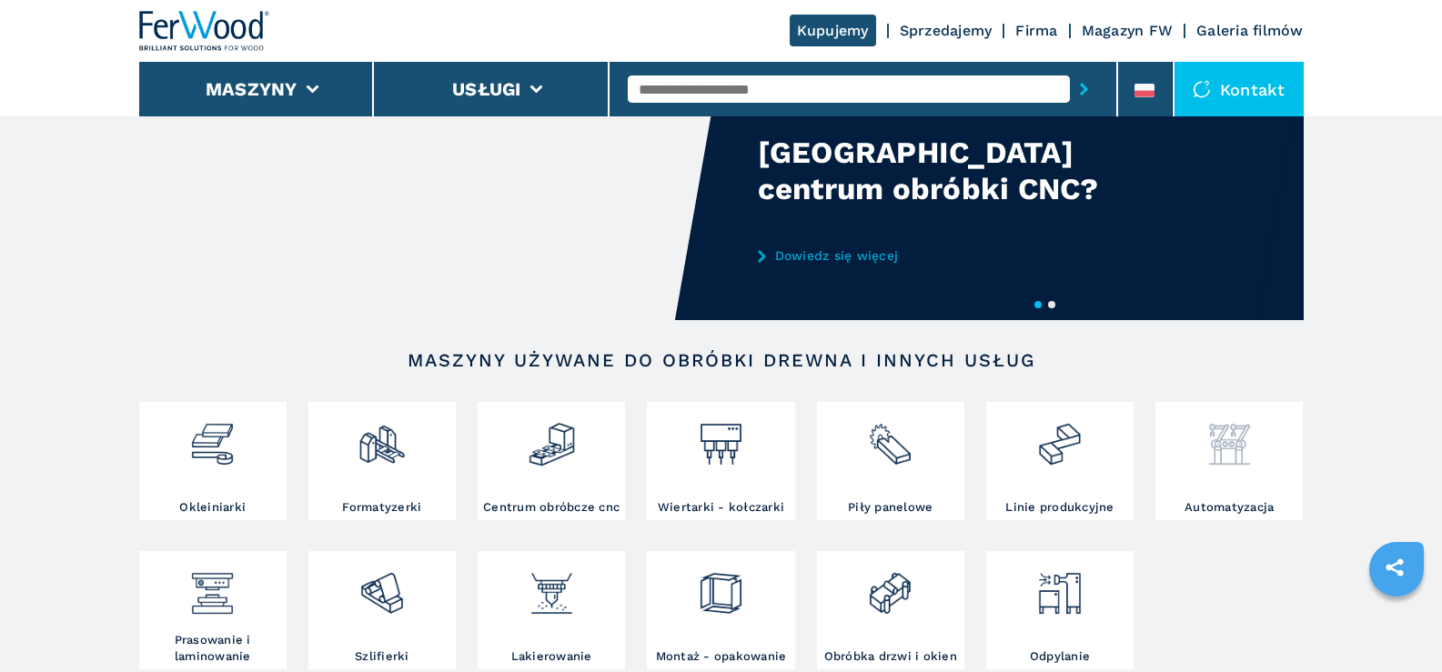
click at [1226, 445] on img at bounding box center [1230, 438] width 48 height 62
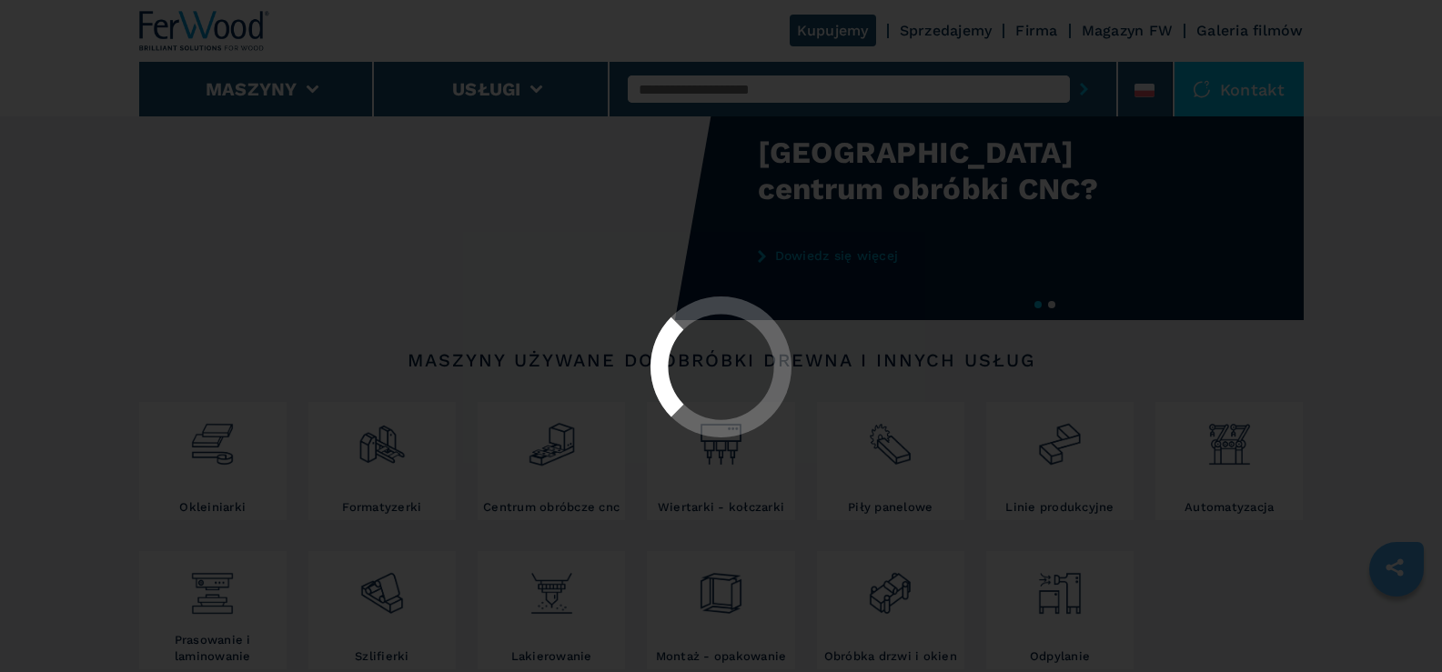
select select "**********"
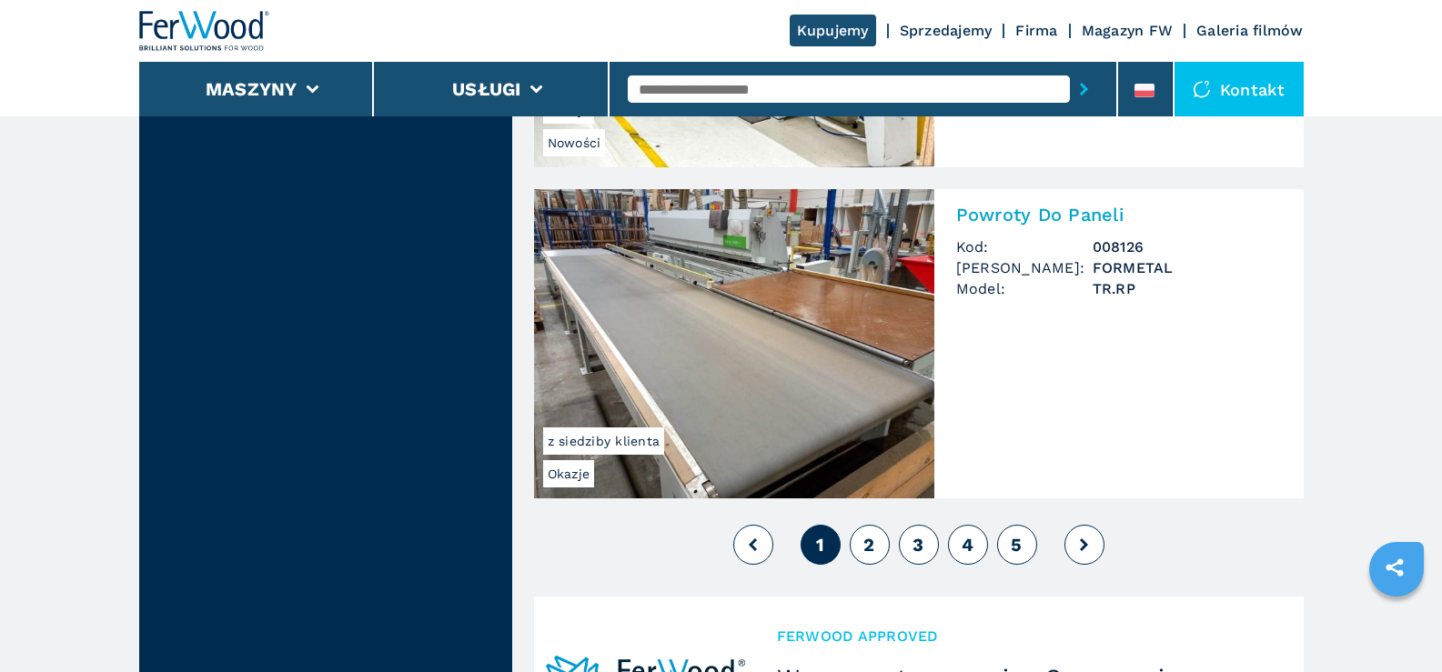
scroll to position [4094, 0]
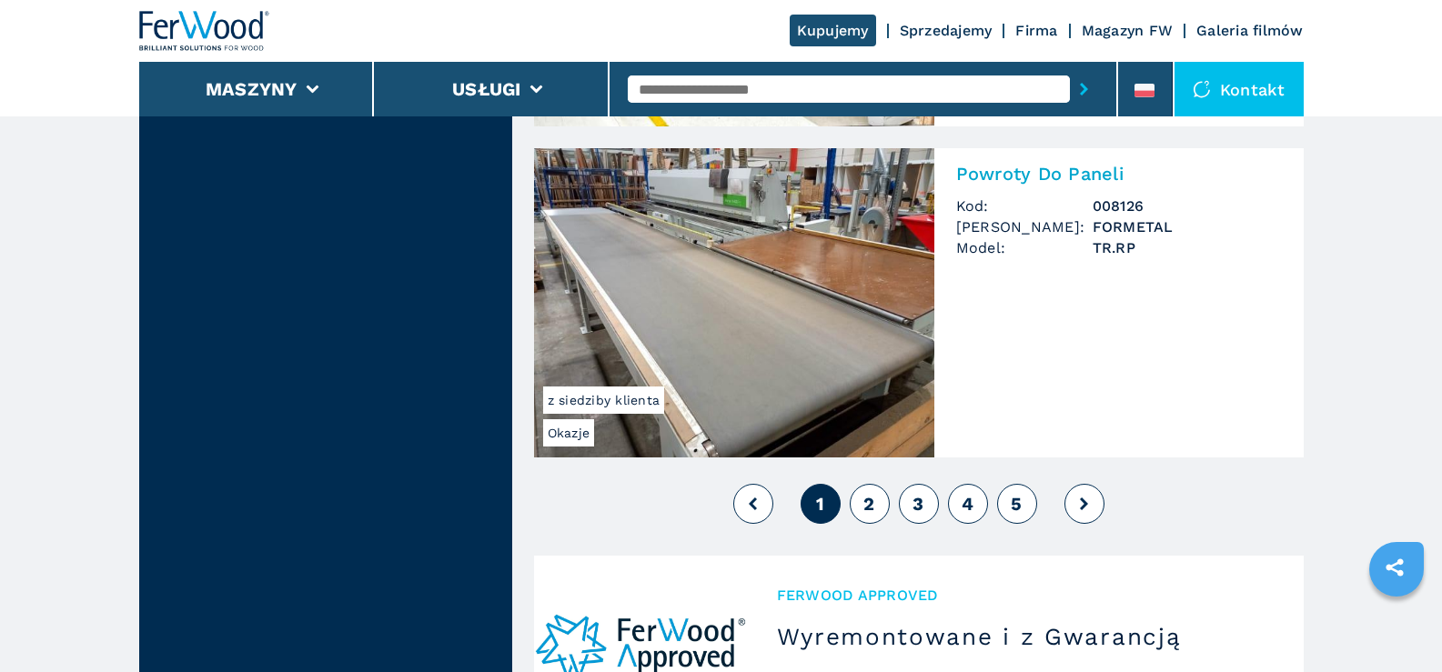
click at [862, 507] on button "2" at bounding box center [870, 504] width 40 height 40
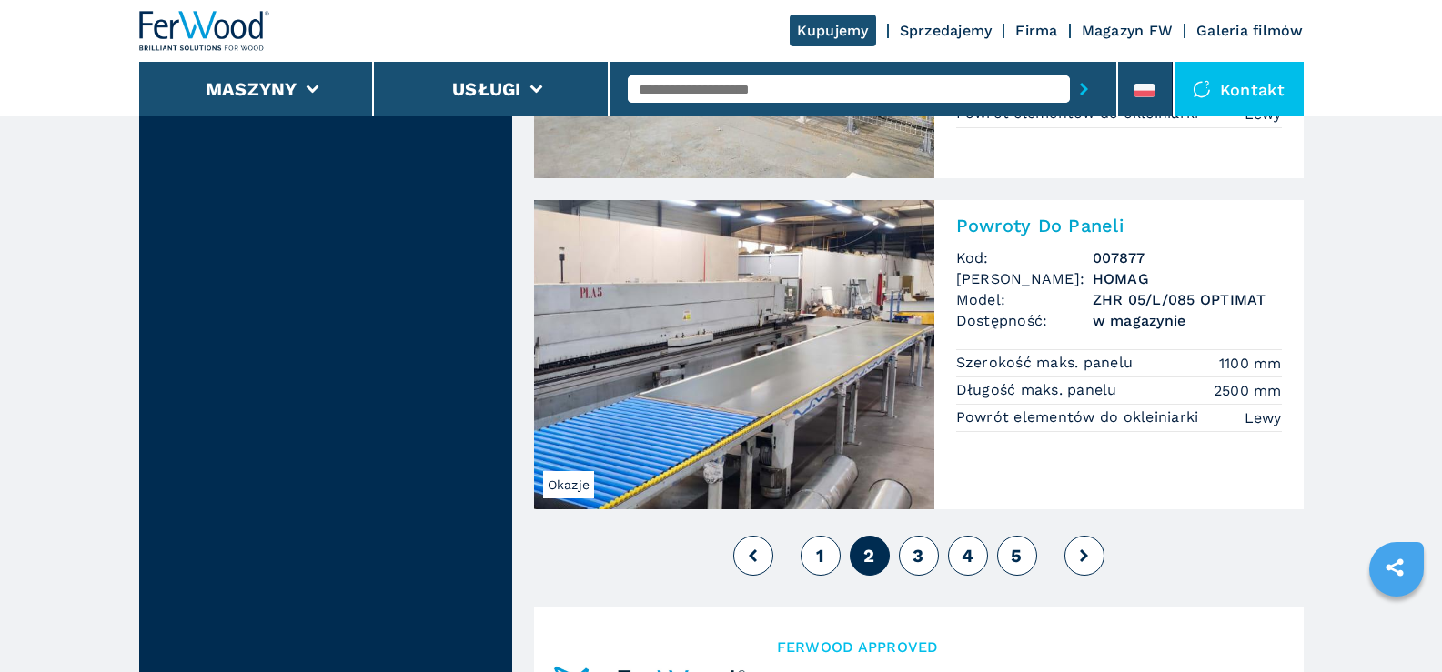
scroll to position [4094, 0]
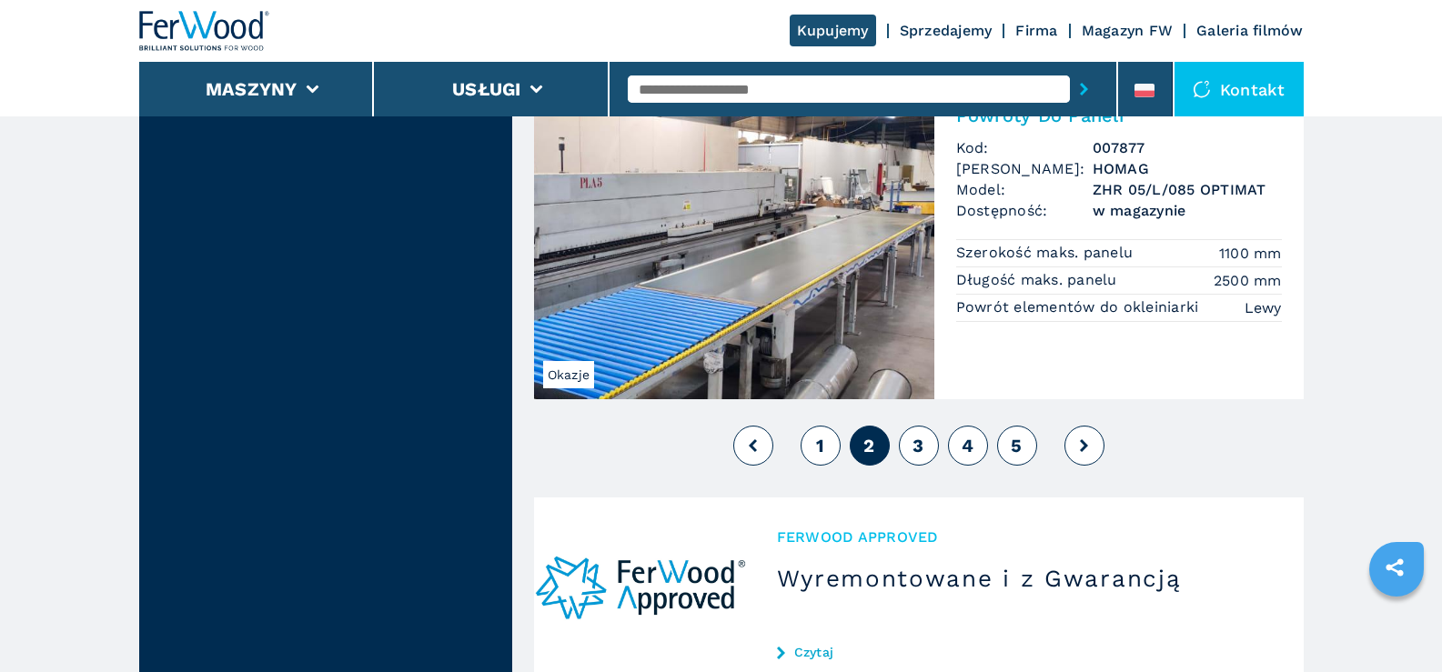
click at [915, 448] on span "3" at bounding box center [918, 446] width 11 height 22
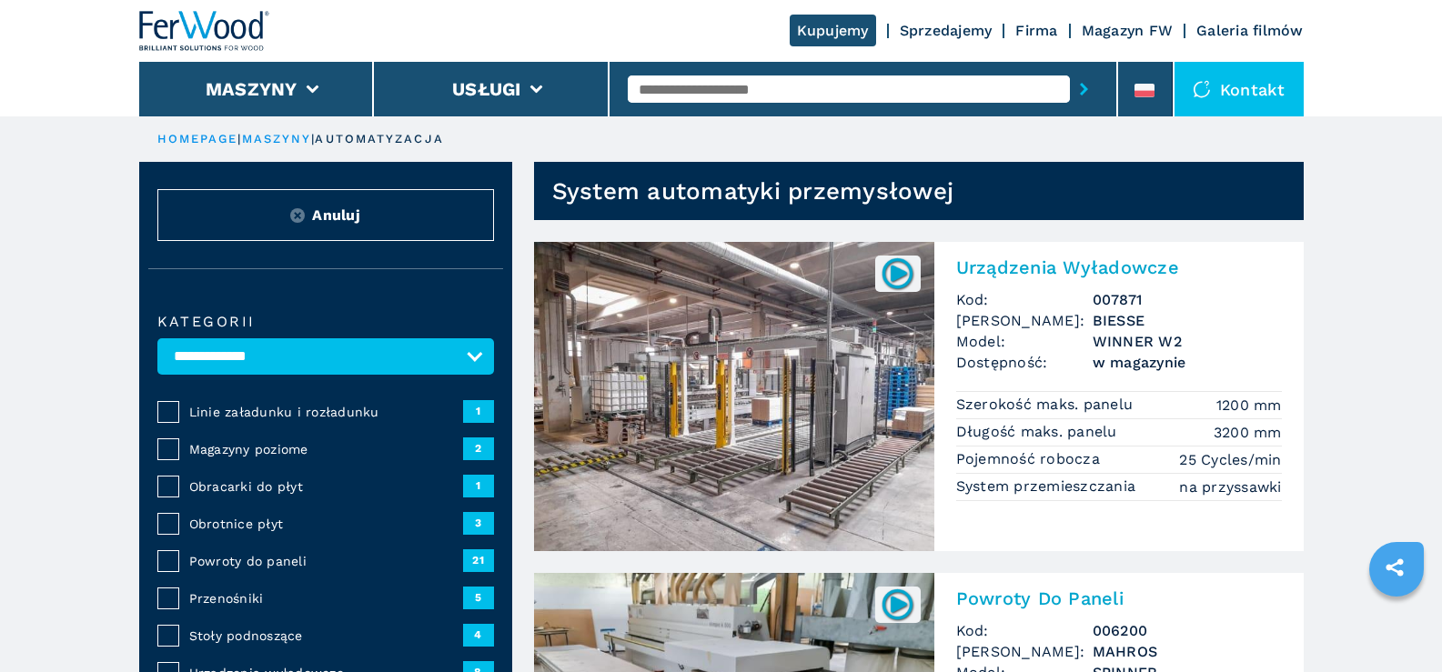
click at [993, 271] on h2 "Urządzenia Wyładowcze" at bounding box center [1119, 268] width 326 height 22
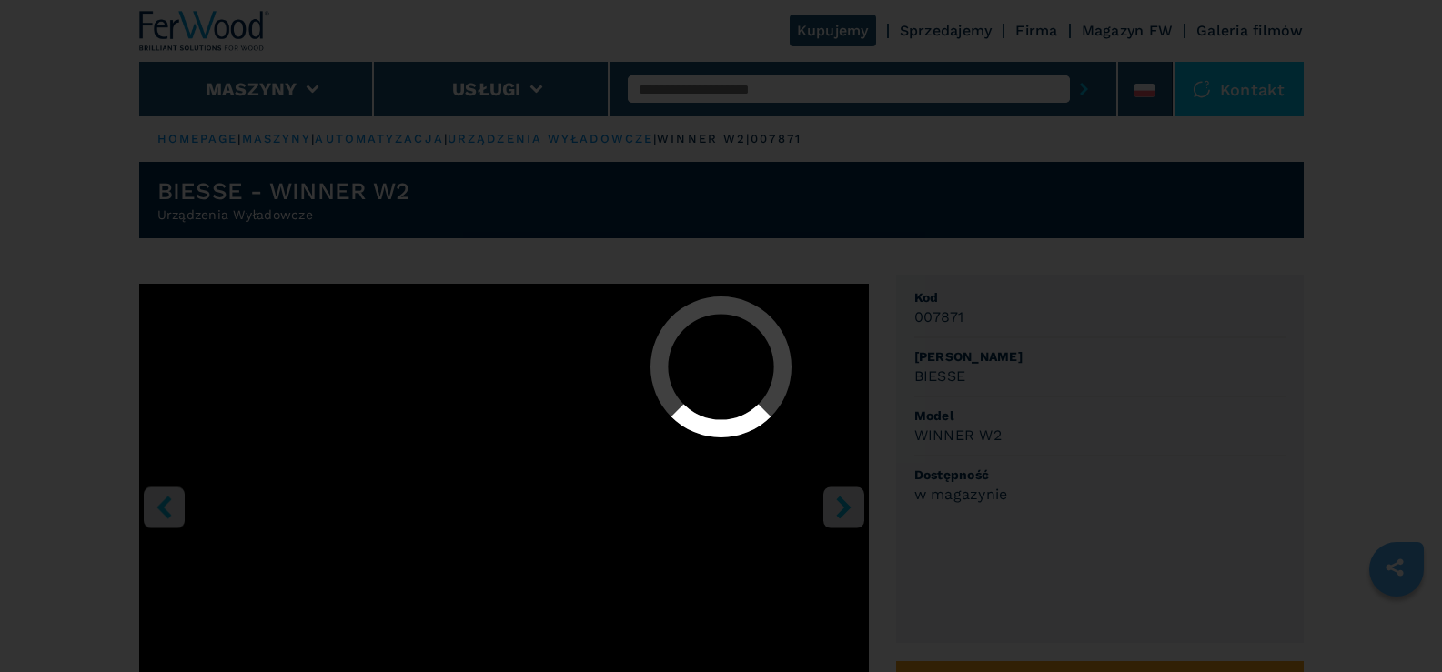
select select "**********"
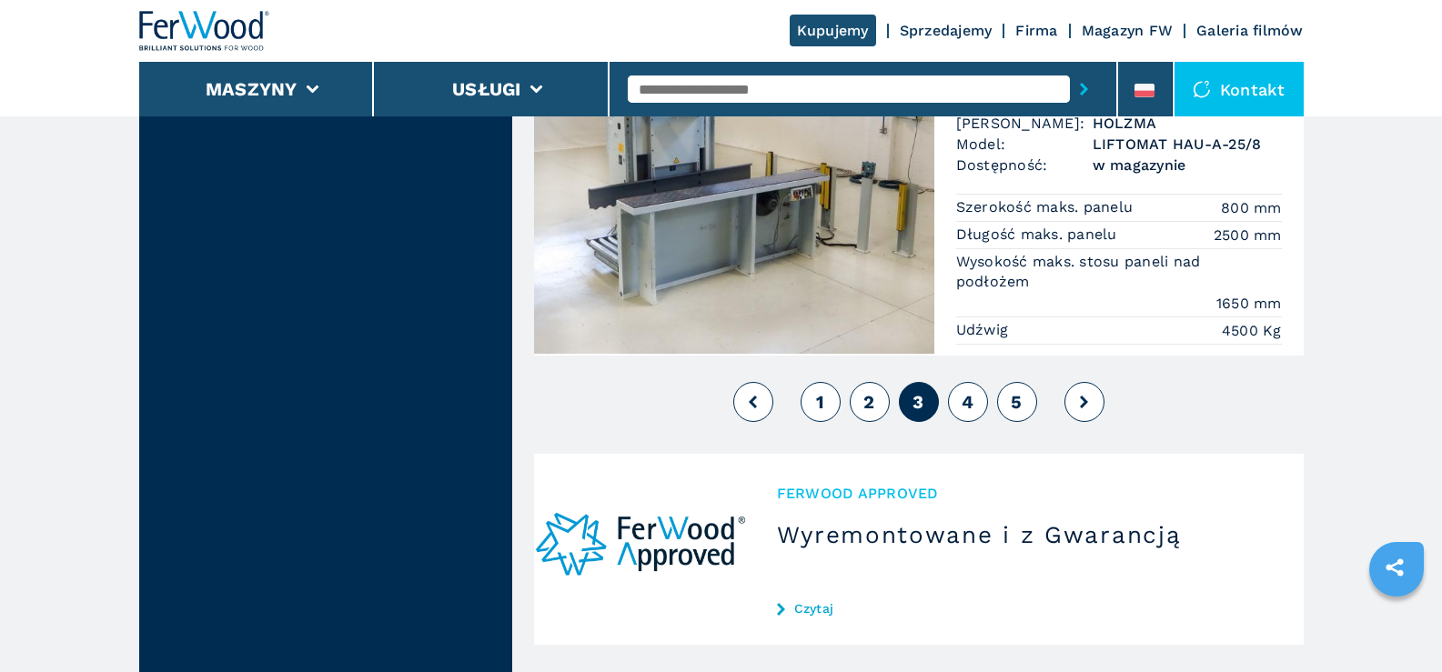
scroll to position [4185, 0]
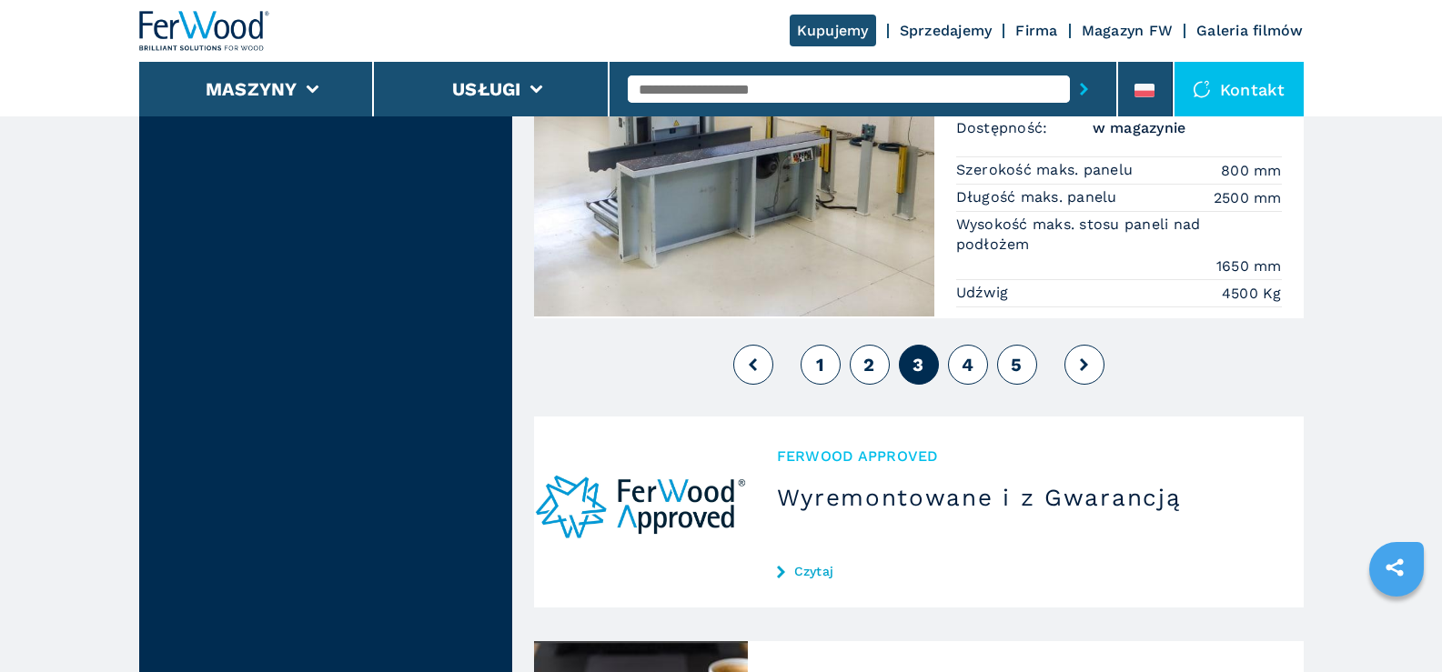
click at [960, 365] on button "4" at bounding box center [968, 365] width 40 height 40
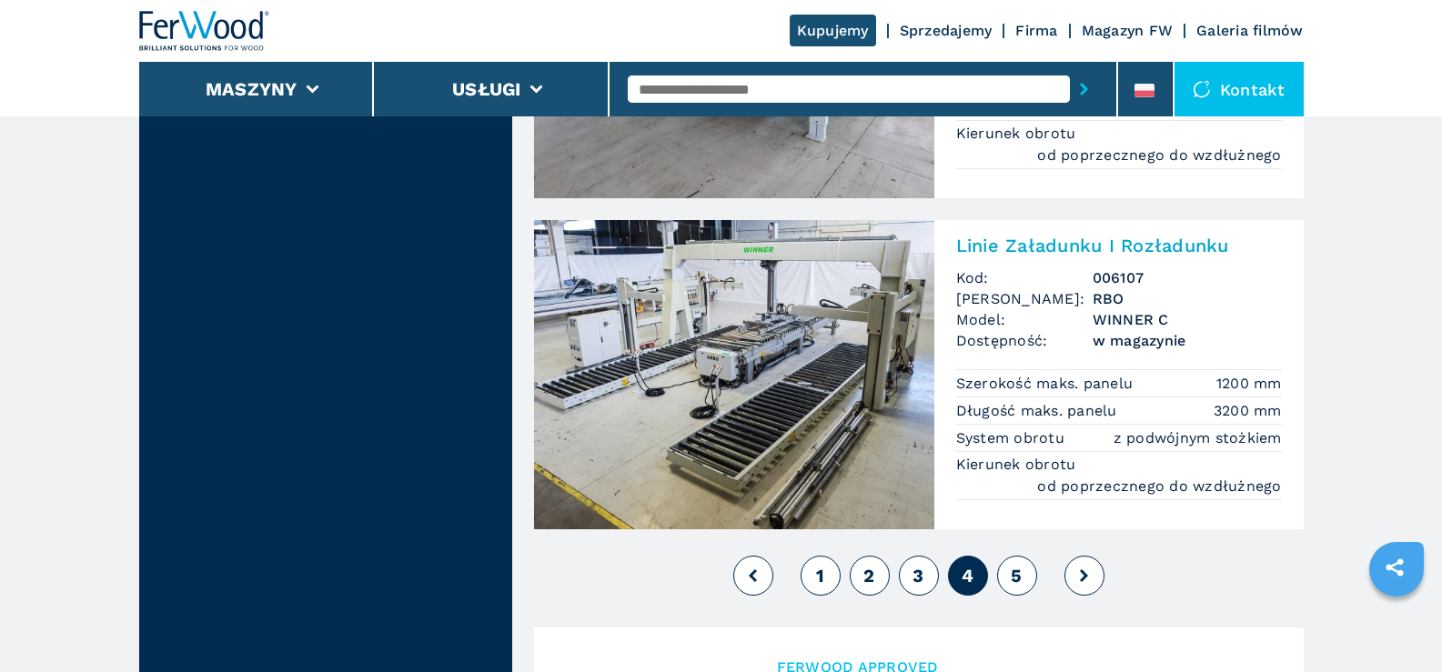
scroll to position [4094, 0]
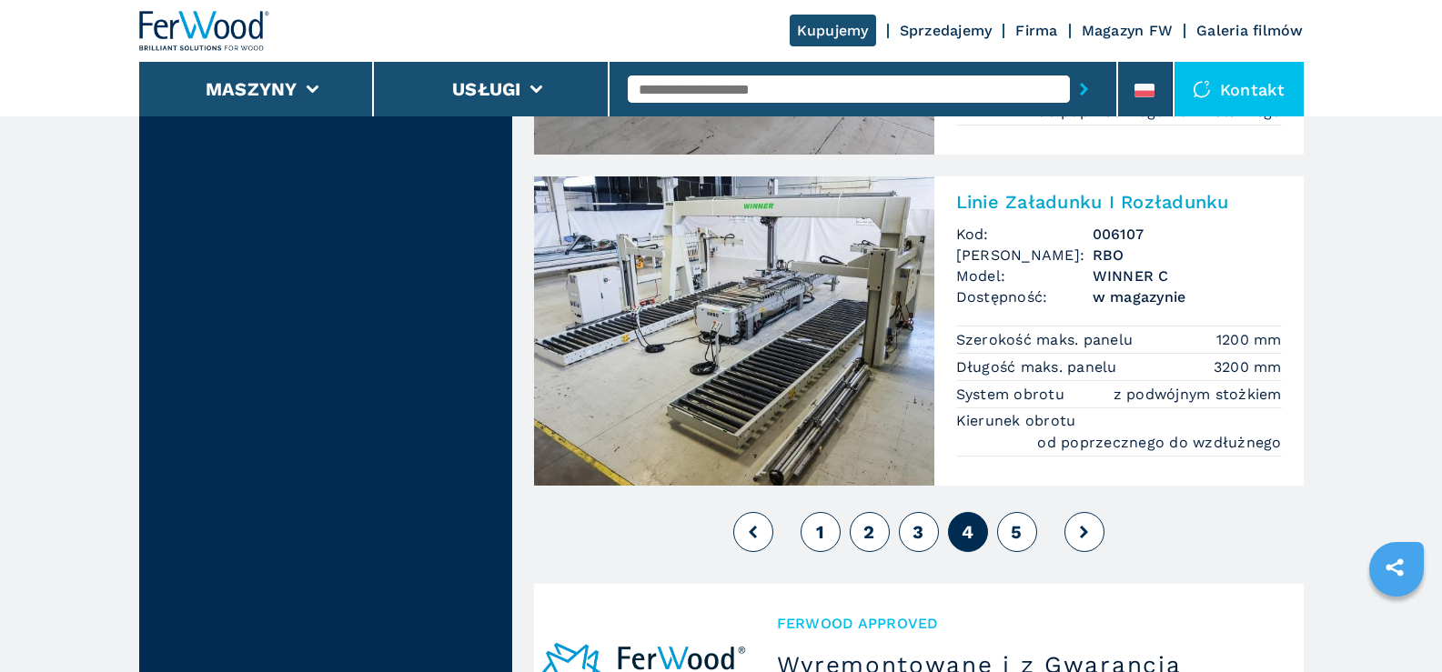
click at [1019, 533] on span "5" at bounding box center [1016, 532] width 11 height 22
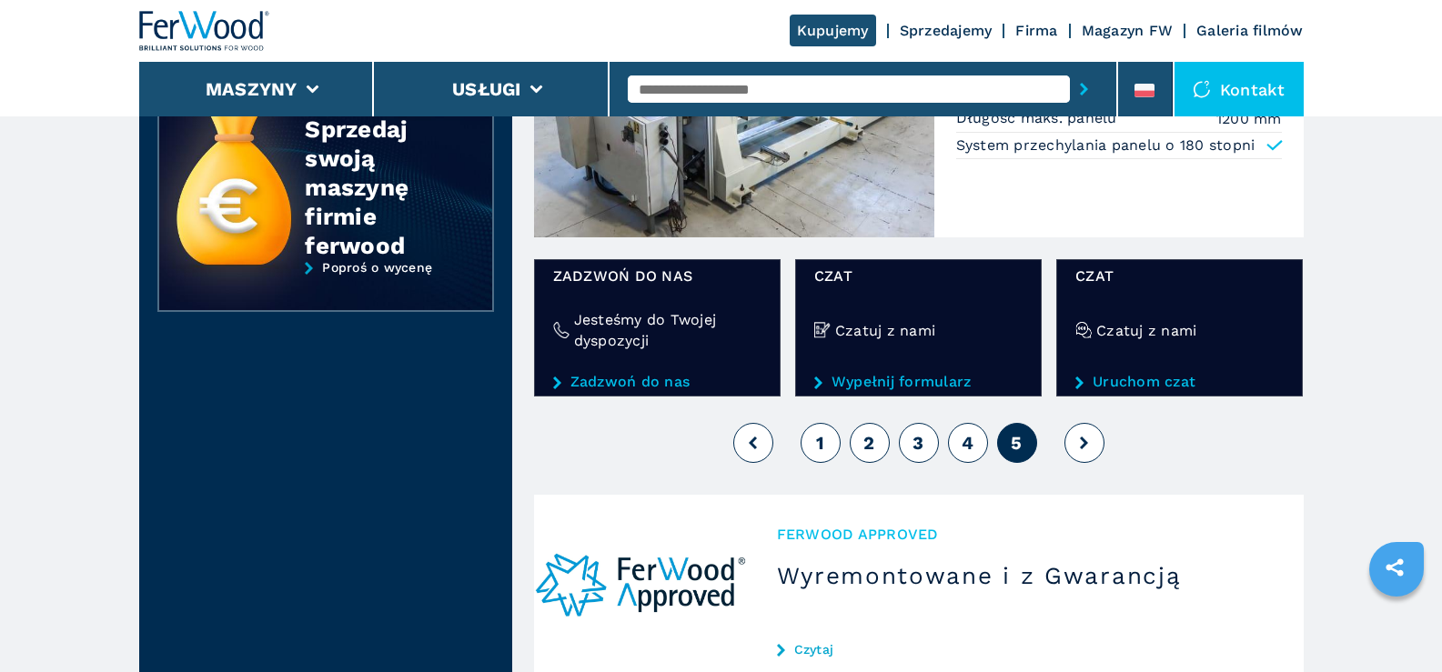
scroll to position [1001, 0]
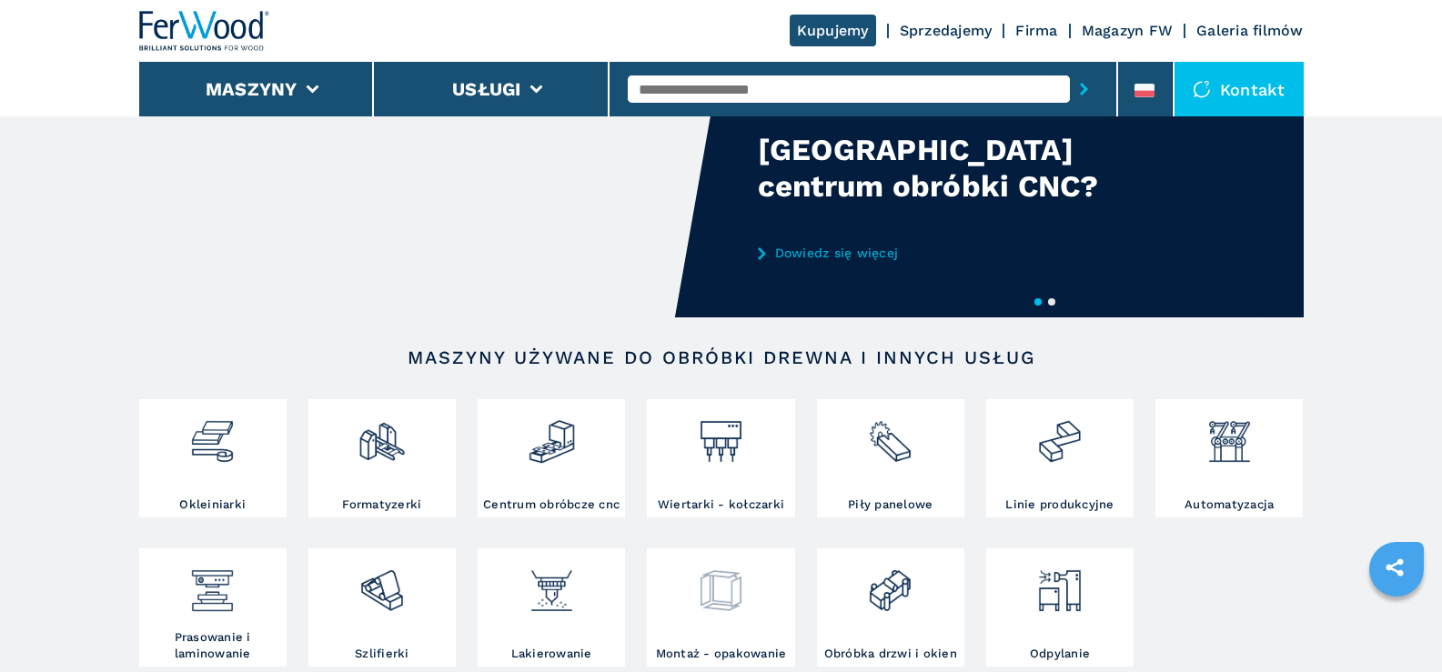
scroll to position [364, 0]
